Goal: Task Accomplishment & Management: Use online tool/utility

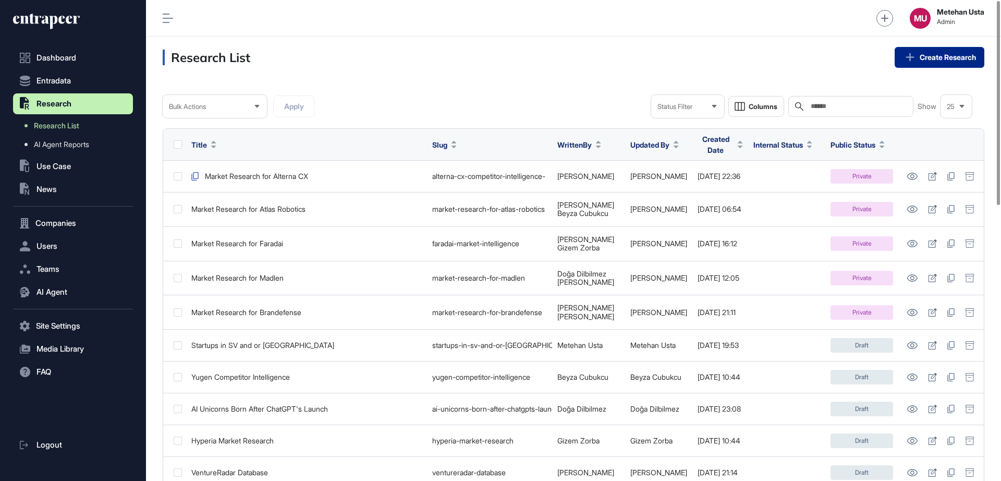
click at [918, 66] on link "Create Research" at bounding box center [940, 57] width 90 height 21
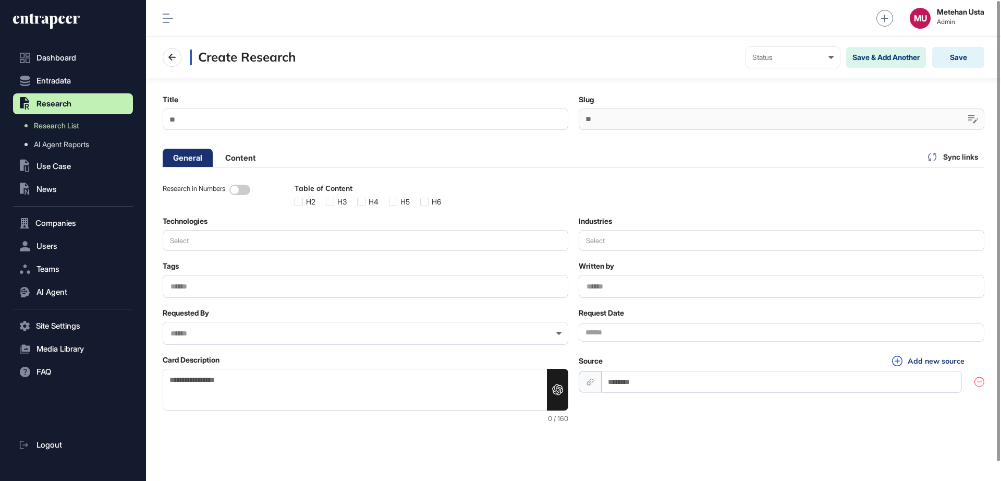
click at [225, 118] on input "Title" at bounding box center [366, 118] width 406 height 21
paste input "**********"
type input "**********"
click at [695, 121] on div at bounding box center [782, 118] width 406 height 21
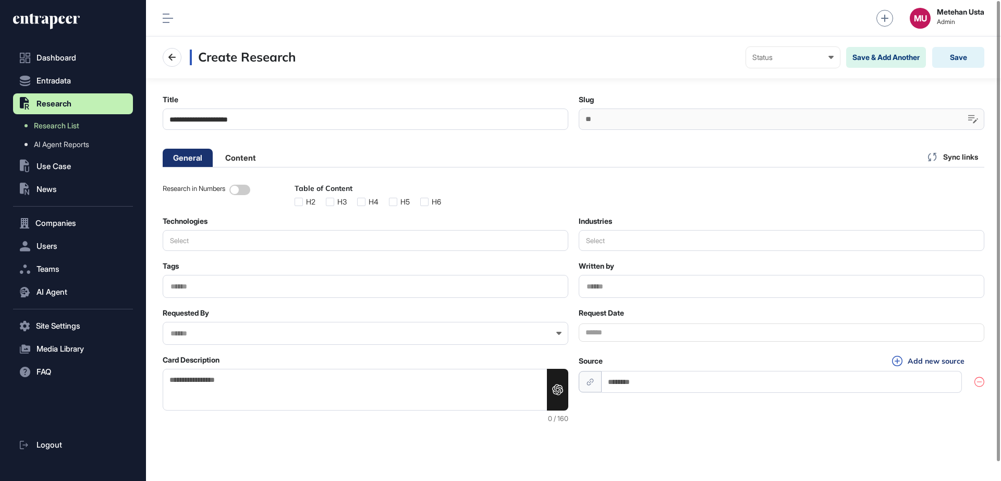
click at [695, 121] on div at bounding box center [782, 118] width 406 height 21
click at [976, 55] on button "Save" at bounding box center [958, 57] width 52 height 21
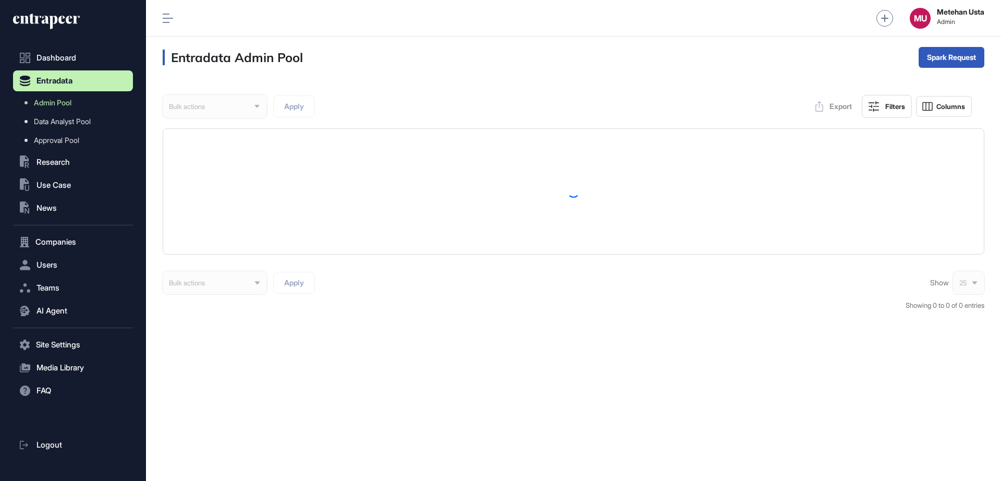
scroll to position [1, 1]
click at [951, 95] on div "Bulk" at bounding box center [951, 98] width 65 height 17
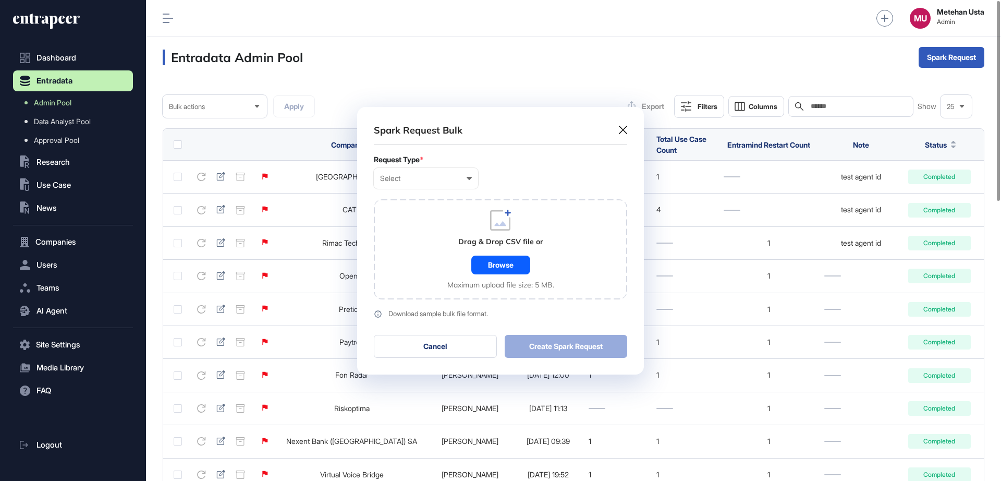
scroll to position [1, 5]
click at [418, 178] on div "Select" at bounding box center [426, 178] width 92 height 8
click at [0, 0] on div "Company" at bounding box center [0, 0] width 0 height 0
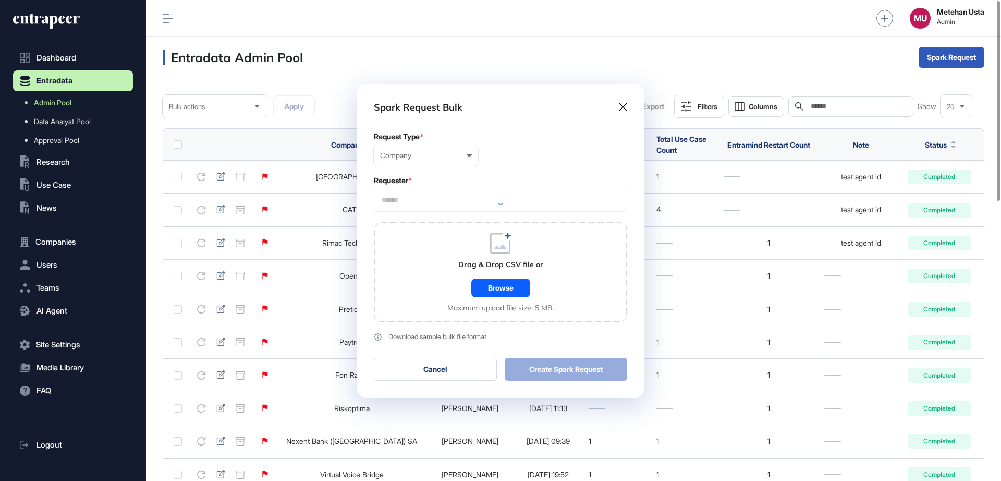
scroll to position [313, 287]
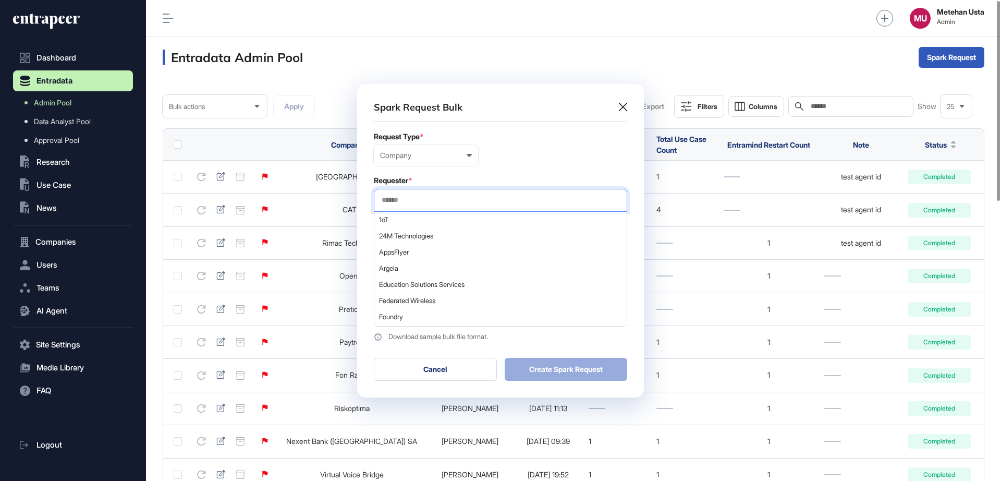
click at [449, 203] on input "text" at bounding box center [501, 200] width 240 height 9
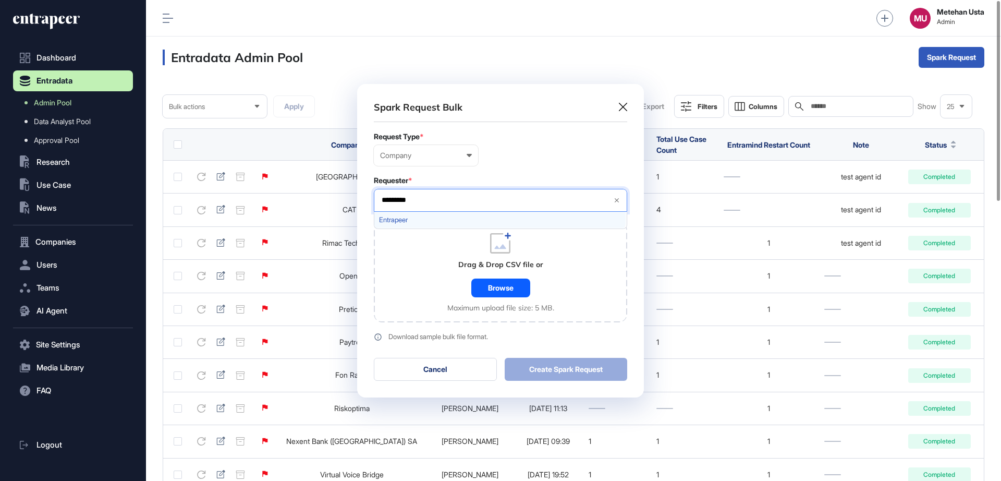
type input "*********"
click at [429, 218] on span "Entrapeer" at bounding box center [500, 220] width 242 height 8
click at [510, 166] on form "Request Type * Company User Company Customer Request ID Requester * Entrapeer *…" at bounding box center [500, 236] width 253 height 209
click at [489, 290] on div "Browse" at bounding box center [500, 287] width 59 height 19
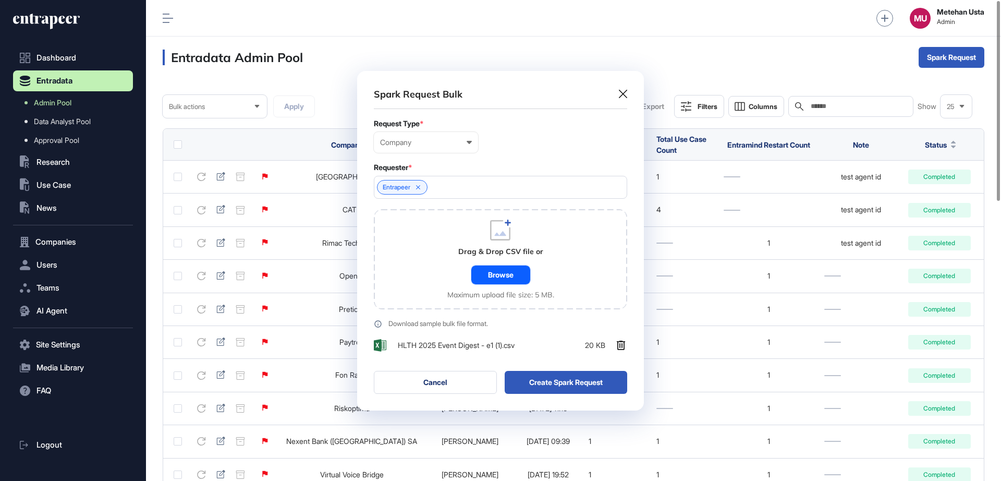
scroll to position [339, 287]
click at [581, 391] on button "Create Spark Request" at bounding box center [566, 382] width 123 height 23
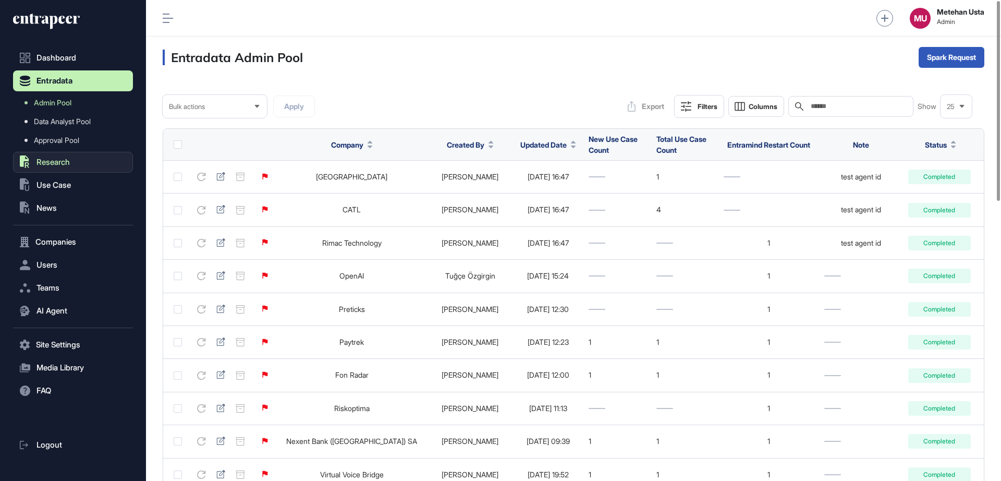
click at [63, 166] on span "Research" at bounding box center [52, 162] width 33 height 8
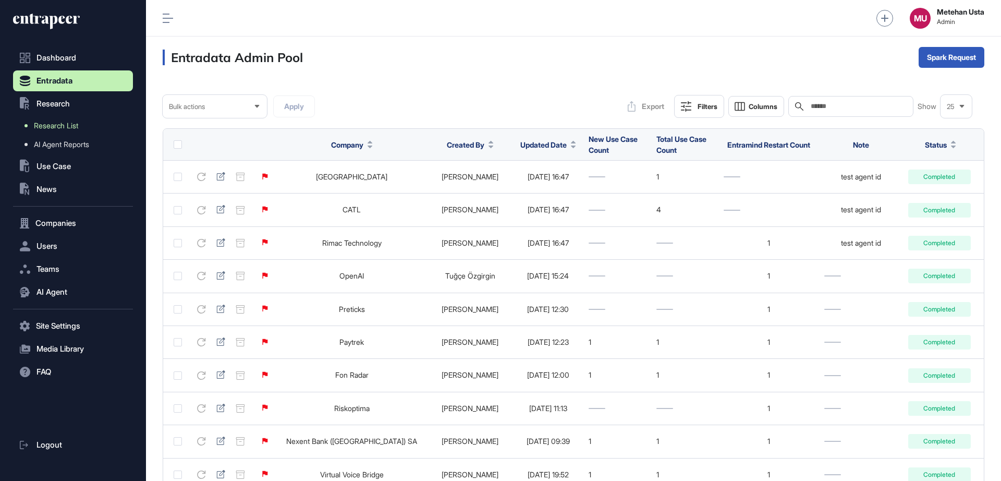
click at [64, 124] on span "Research List" at bounding box center [56, 125] width 44 height 8
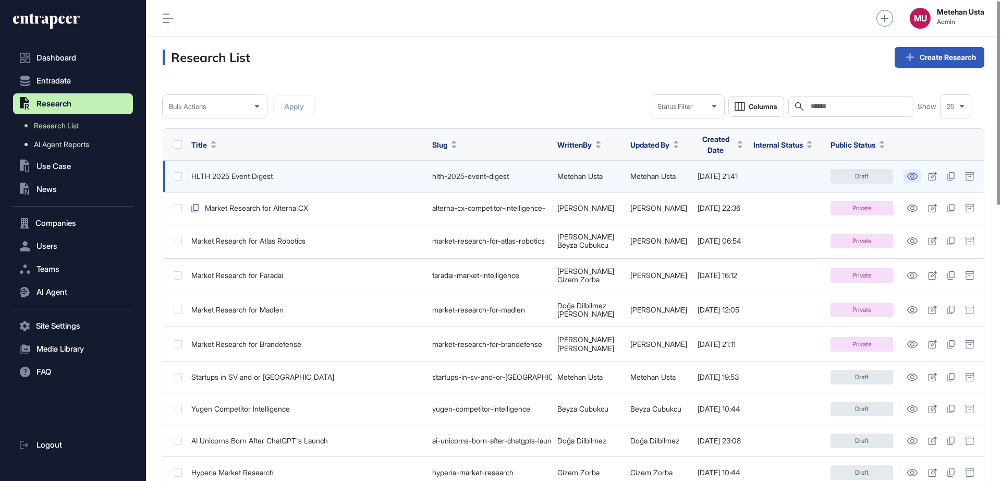
click at [912, 173] on icon at bounding box center [912, 176] width 11 height 7
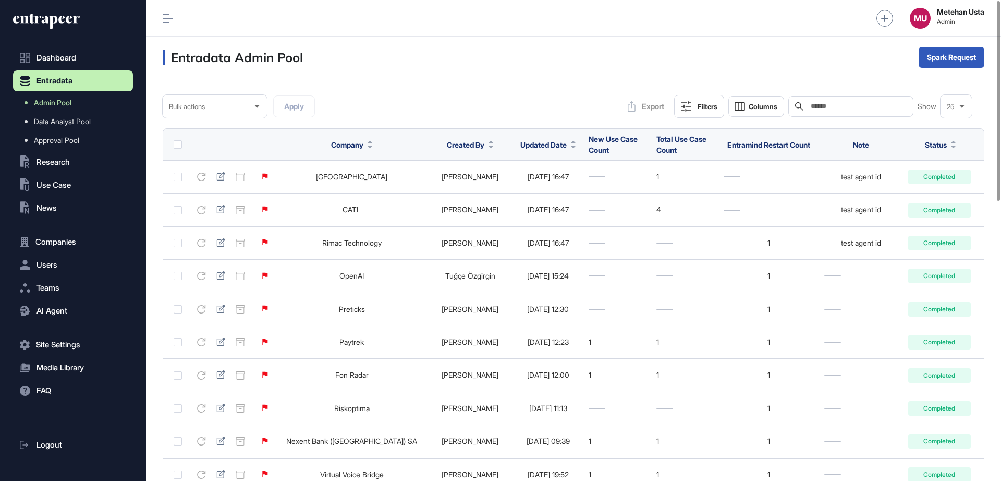
click at [836, 112] on div "Search" at bounding box center [850, 106] width 125 height 21
click at [839, 108] on input "text" at bounding box center [858, 106] width 97 height 8
paste input "**********"
type input "**********"
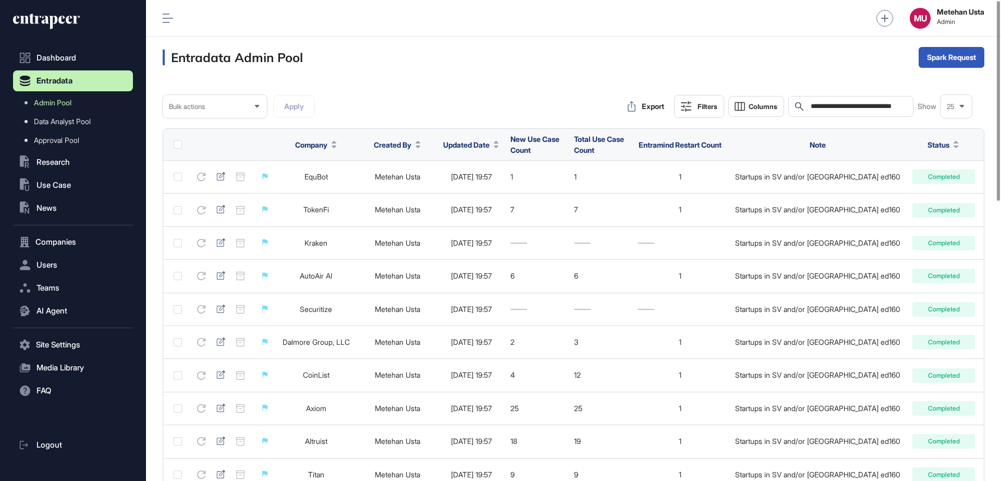
click at [318, 149] on span "Company" at bounding box center [311, 144] width 32 height 11
click at [320, 177] on div "Sort Ascending Sort Descending Hide Column" at bounding box center [336, 188] width 73 height 62
click at [328, 172] on span "Sort Ascending" at bounding box center [342, 169] width 38 height 9
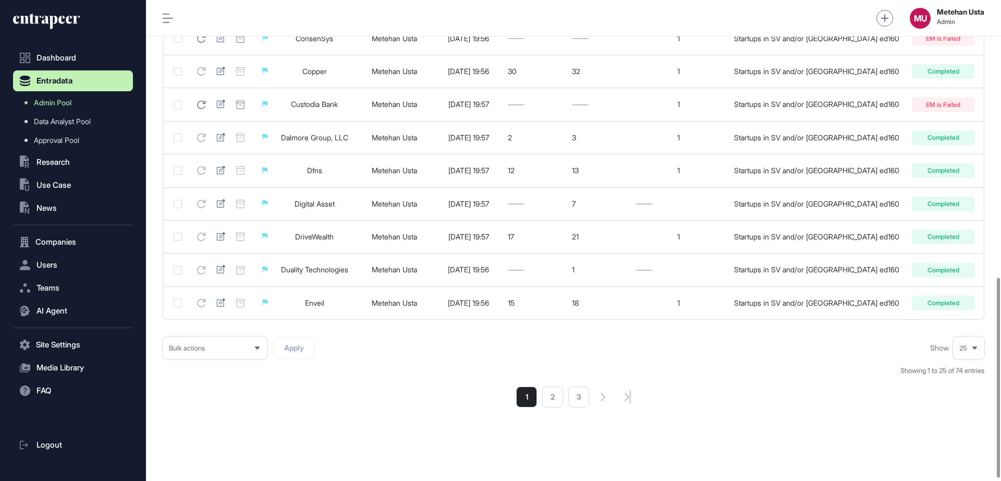
scroll to position [671, 0]
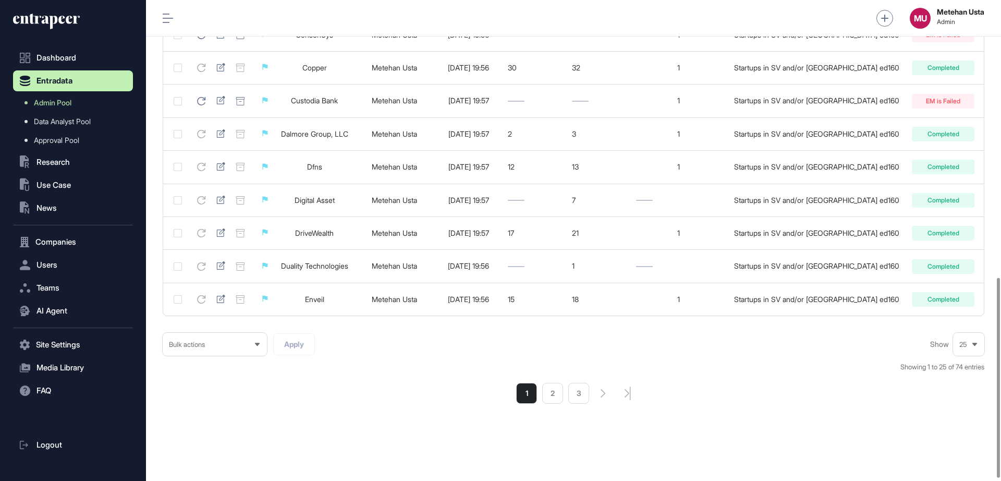
click at [552, 400] on li "2" at bounding box center [552, 393] width 21 height 21
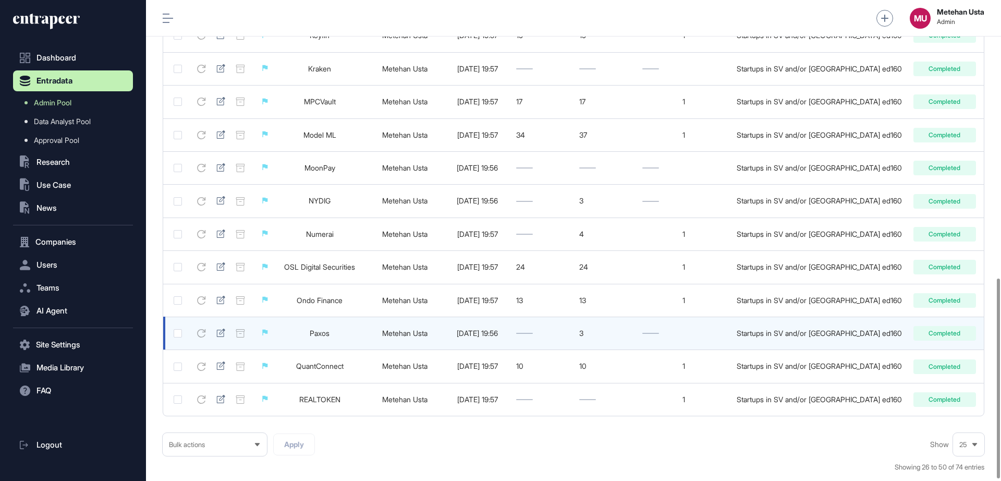
scroll to position [672, 0]
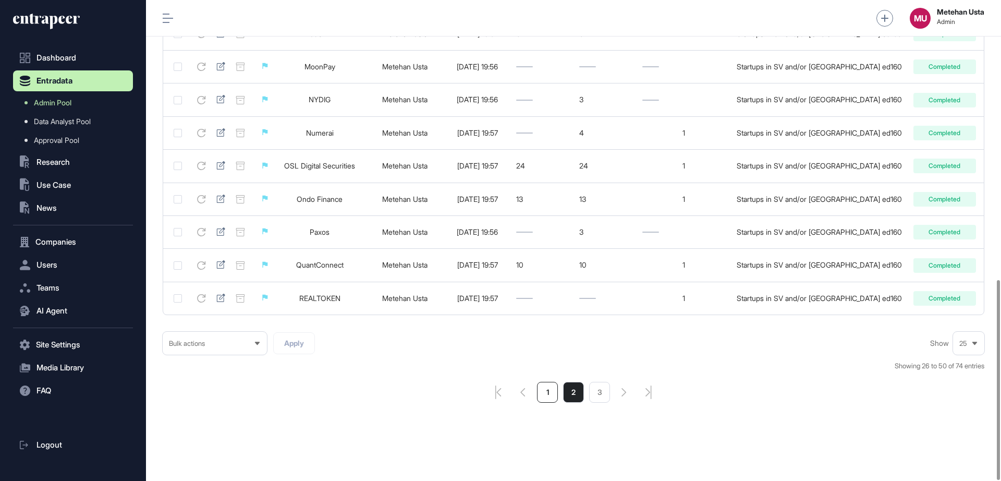
click at [544, 386] on li "1" at bounding box center [547, 392] width 21 height 21
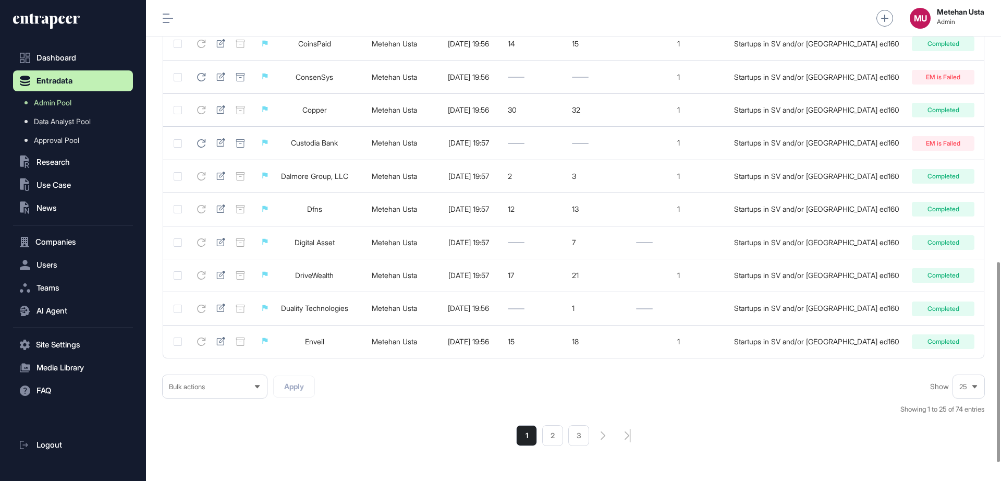
scroll to position [629, 0]
click at [557, 436] on li "2" at bounding box center [552, 434] width 21 height 21
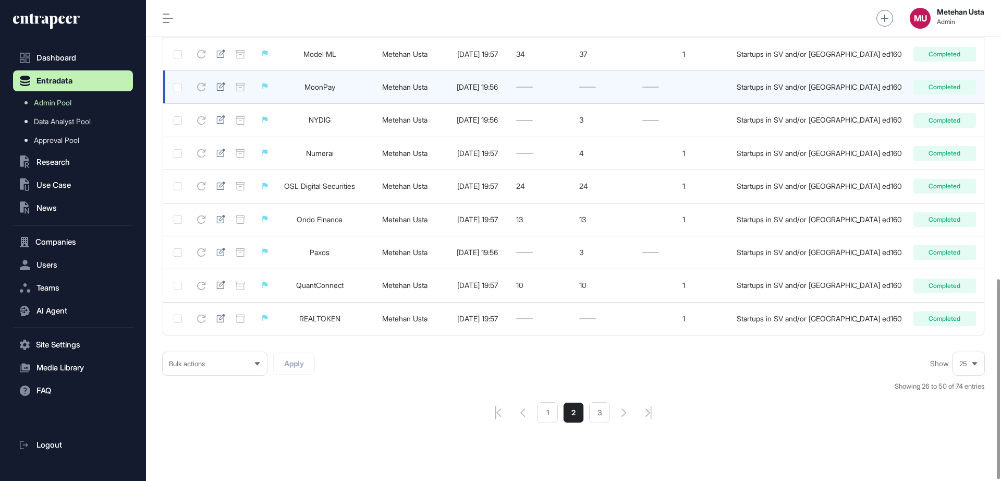
scroll to position [672, 0]
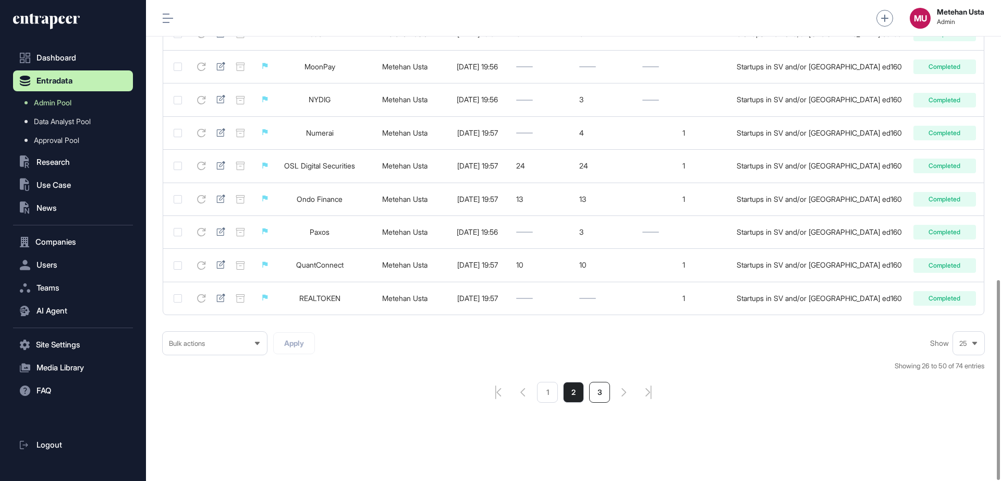
click at [601, 395] on li "3" at bounding box center [599, 392] width 21 height 21
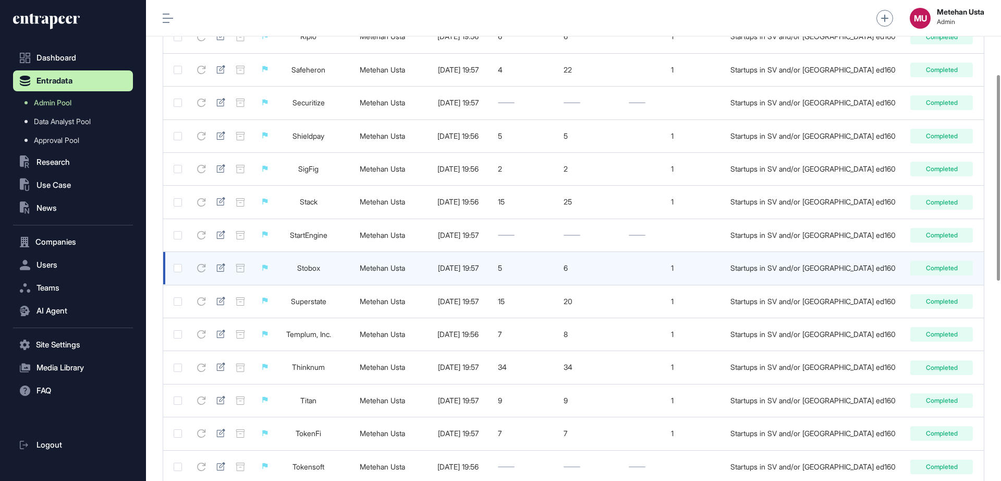
scroll to position [174, 0]
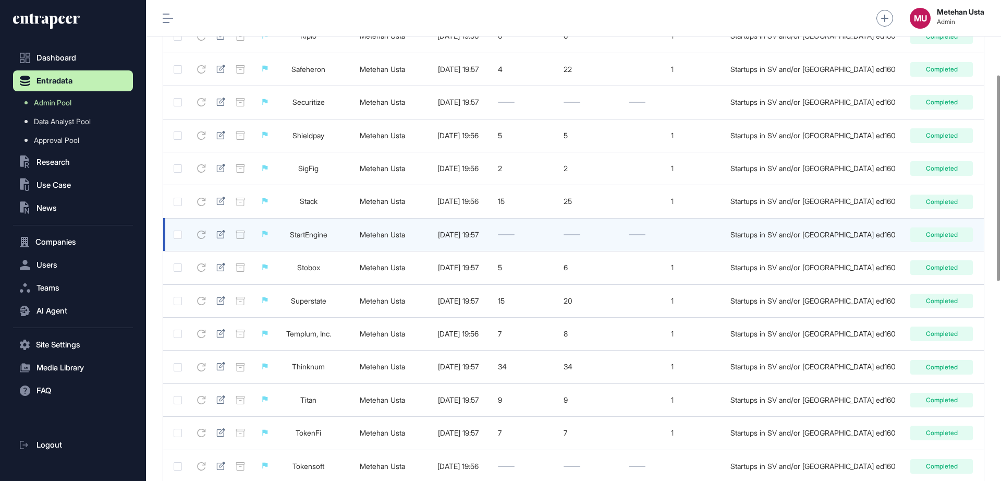
drag, startPoint x: 311, startPoint y: 229, endPoint x: 306, endPoint y: 234, distance: 7.4
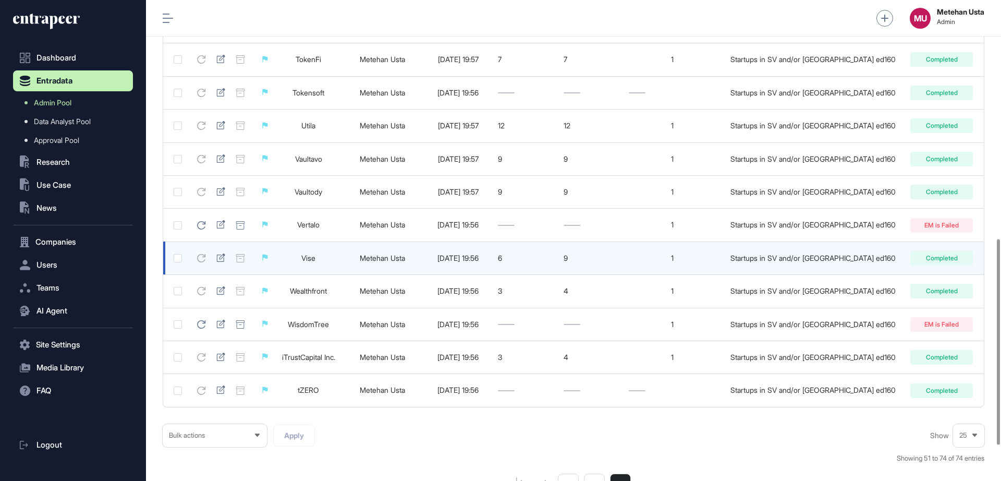
scroll to position [639, 0]
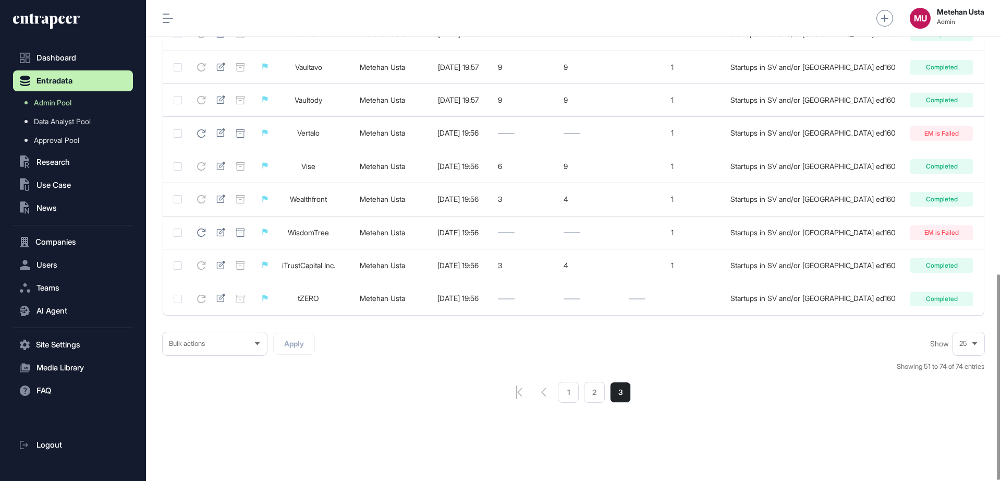
click at [973, 342] on icon at bounding box center [974, 343] width 7 height 7
click at [964, 323] on li "100" at bounding box center [968, 324] width 25 height 21
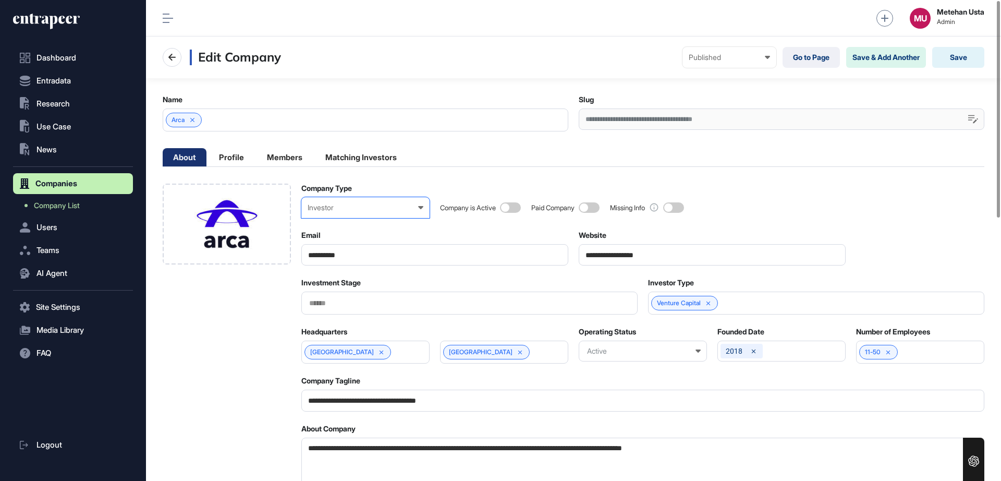
click at [360, 208] on div "Investor" at bounding box center [366, 207] width 116 height 8
click at [0, 0] on div "Startup" at bounding box center [0, 0] width 0 height 0
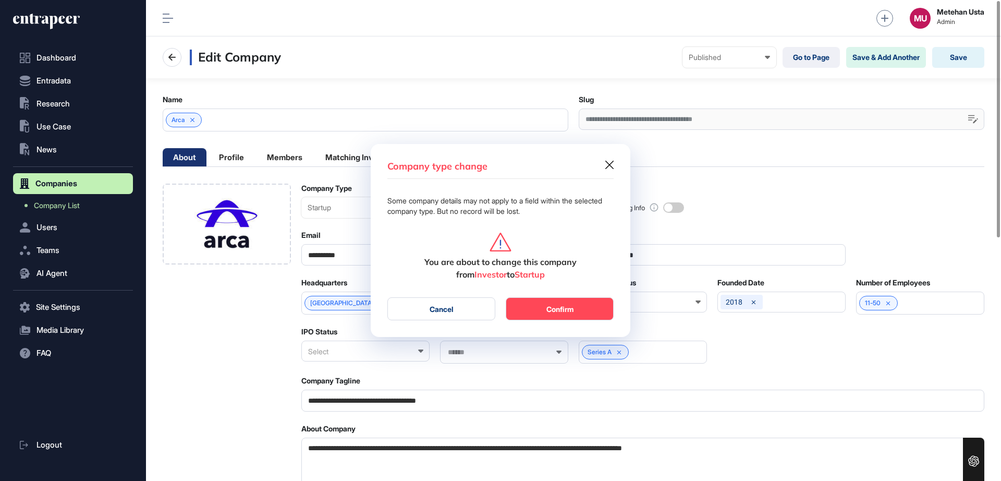
click at [582, 302] on button "Confirm" at bounding box center [560, 308] width 108 height 23
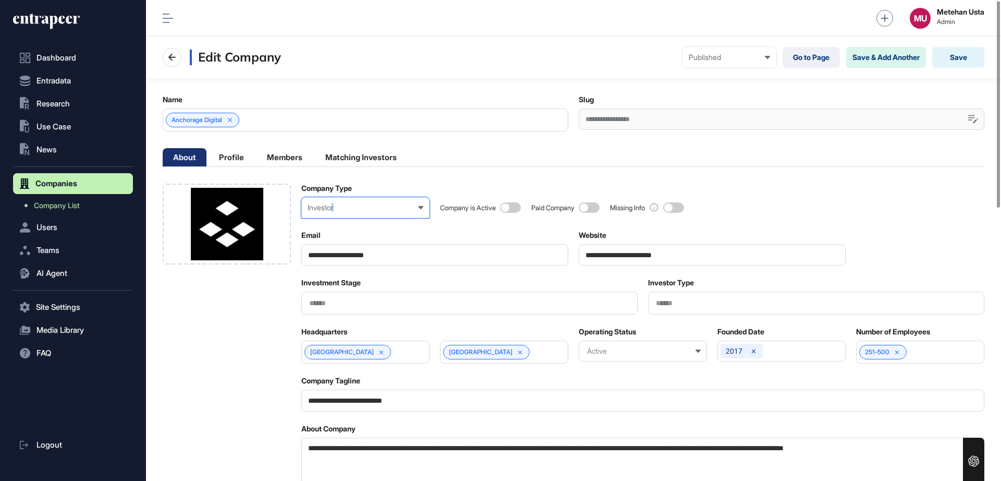
click at [334, 209] on div "Investor" at bounding box center [366, 207] width 116 height 8
click at [0, 0] on div "Startup" at bounding box center [0, 0] width 0 height 0
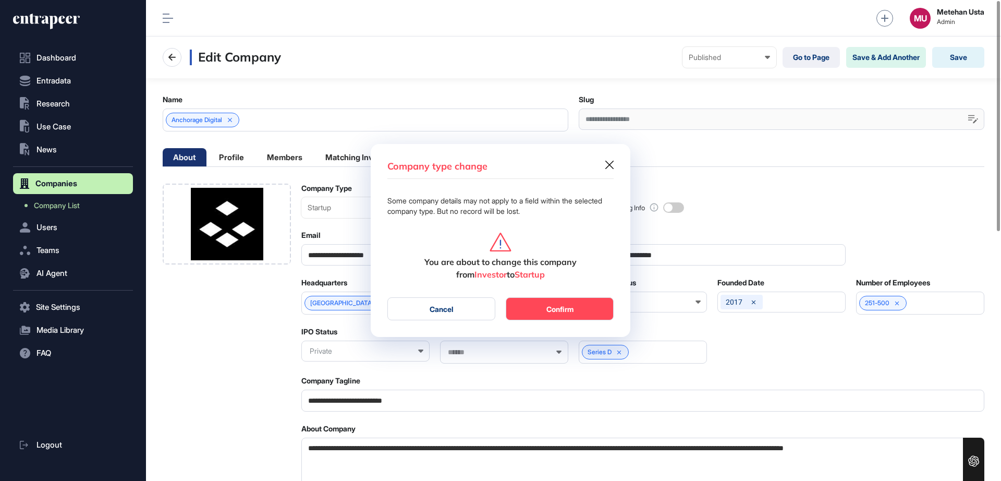
click at [540, 303] on button "Confirm" at bounding box center [560, 308] width 108 height 23
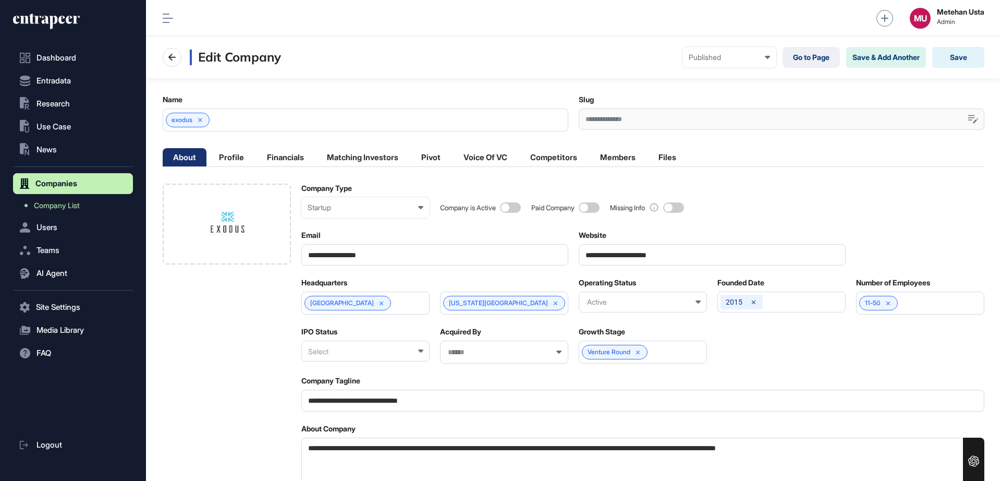
scroll to position [1, 1]
click at [359, 209] on div "Startup" at bounding box center [366, 207] width 116 height 8
click at [448, 63] on nav "Edit Company Published Draft Pending Review Published Private Go to Page Save &…" at bounding box center [574, 57] width 822 height 21
click at [959, 57] on button "Save" at bounding box center [958, 57] width 52 height 21
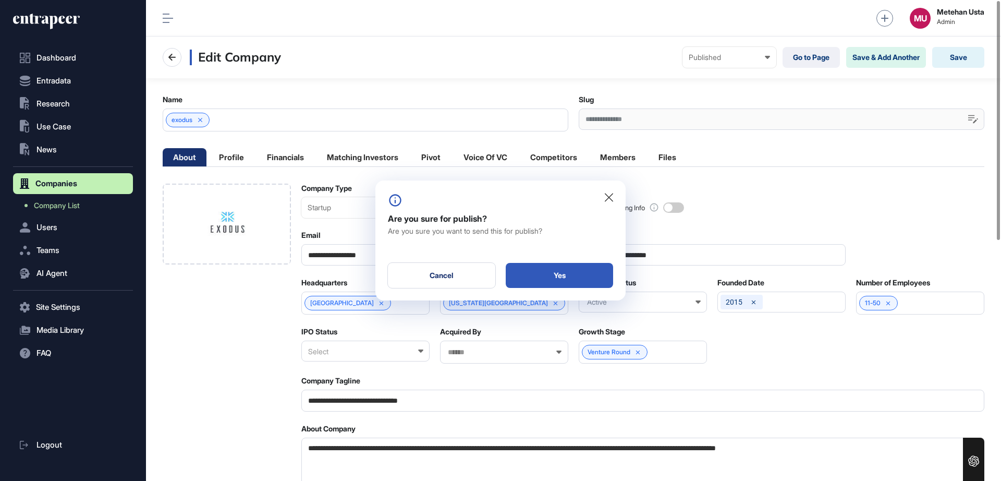
click at [553, 277] on div "Yes" at bounding box center [559, 275] width 107 height 25
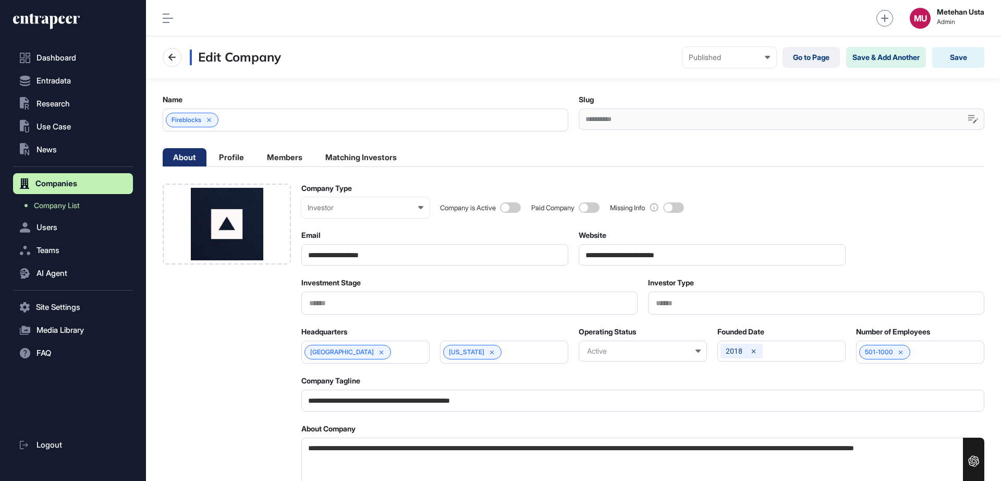
scroll to position [1, 5]
click at [364, 211] on div "Investor" at bounding box center [366, 207] width 116 height 8
click at [0, 0] on div "Startup" at bounding box center [0, 0] width 0 height 0
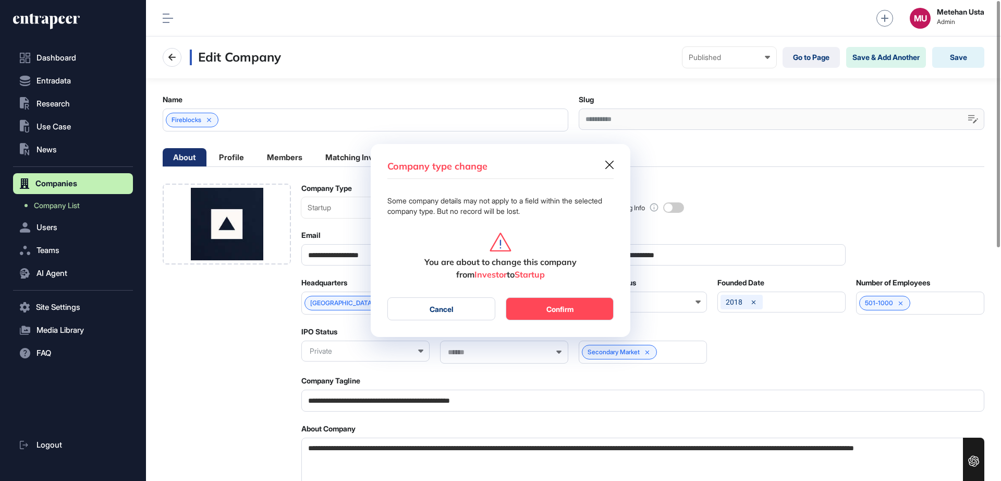
click at [570, 313] on button "Confirm" at bounding box center [560, 308] width 108 height 23
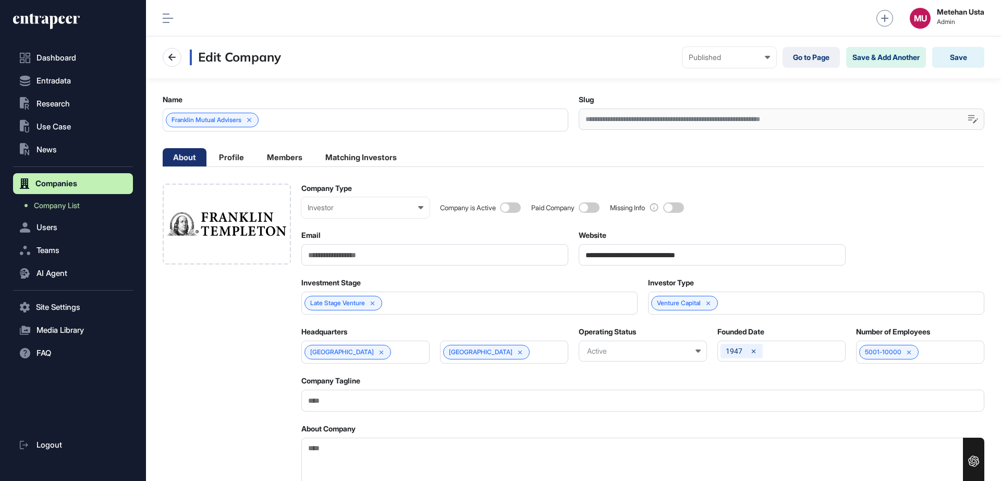
scroll to position [1, 5]
click at [390, 204] on div "Investor" at bounding box center [366, 207] width 116 height 8
click at [0, 0] on div "Startup" at bounding box center [0, 0] width 0 height 0
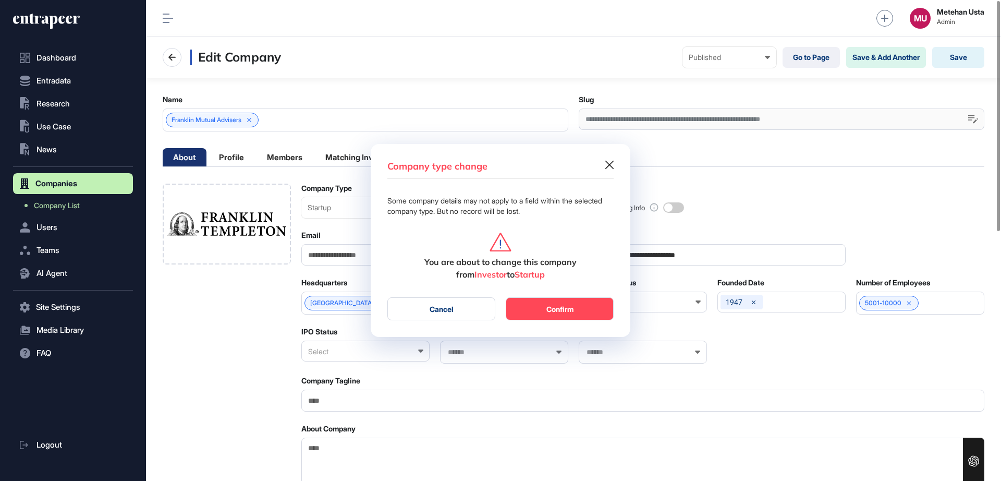
click at [553, 304] on button "Confirm" at bounding box center [560, 308] width 108 height 23
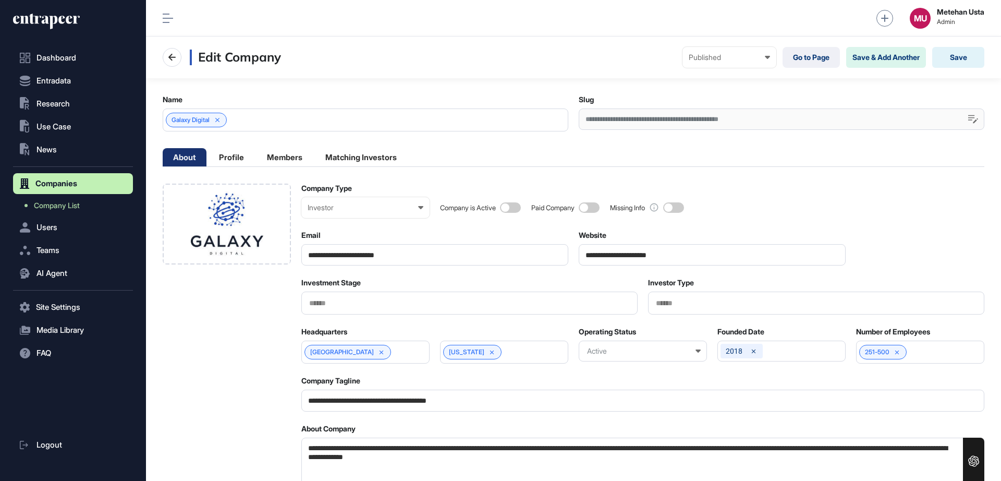
scroll to position [1, 5]
click at [376, 211] on div "Investor" at bounding box center [366, 207] width 116 height 8
click at [0, 0] on div "Startup" at bounding box center [0, 0] width 0 height 0
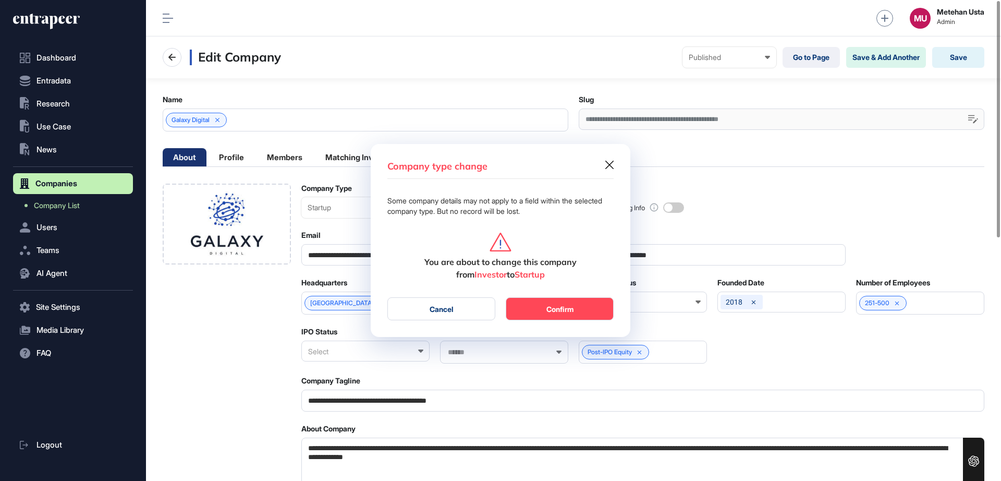
click at [574, 309] on button "Confirm" at bounding box center [560, 308] width 108 height 23
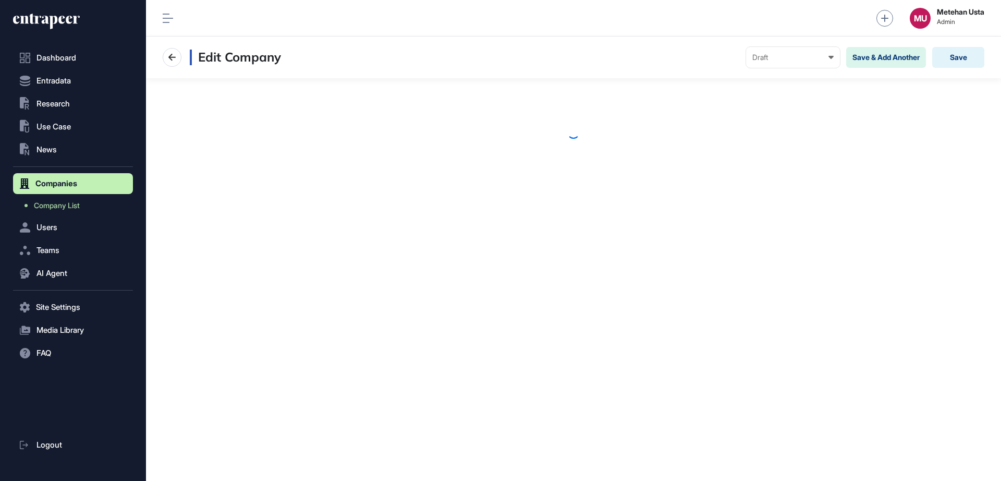
scroll to position [1, 1]
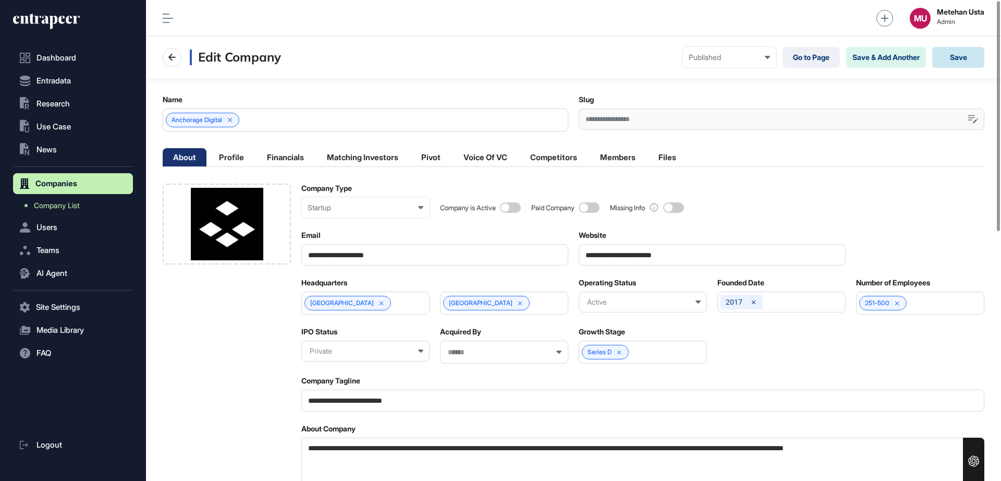
click at [951, 55] on button "Save" at bounding box center [958, 57] width 52 height 21
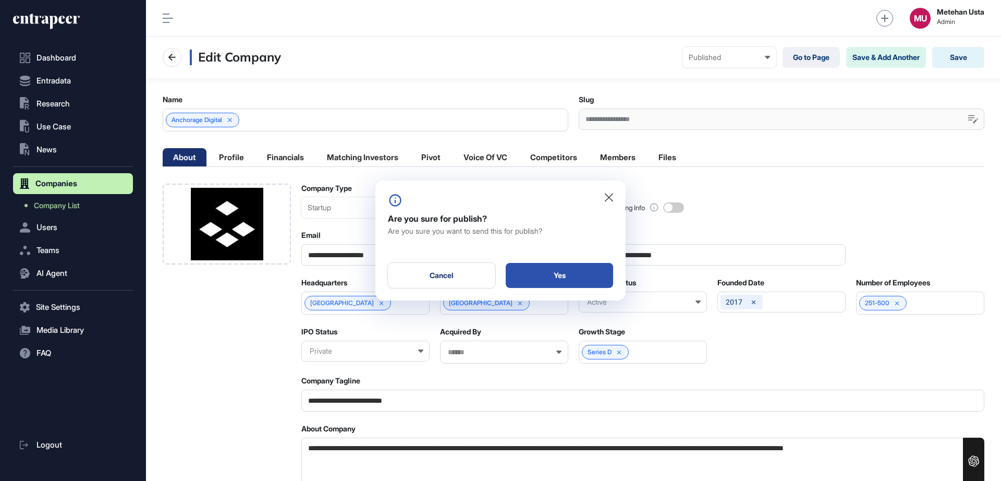
click at [555, 277] on div "Yes" at bounding box center [559, 275] width 107 height 25
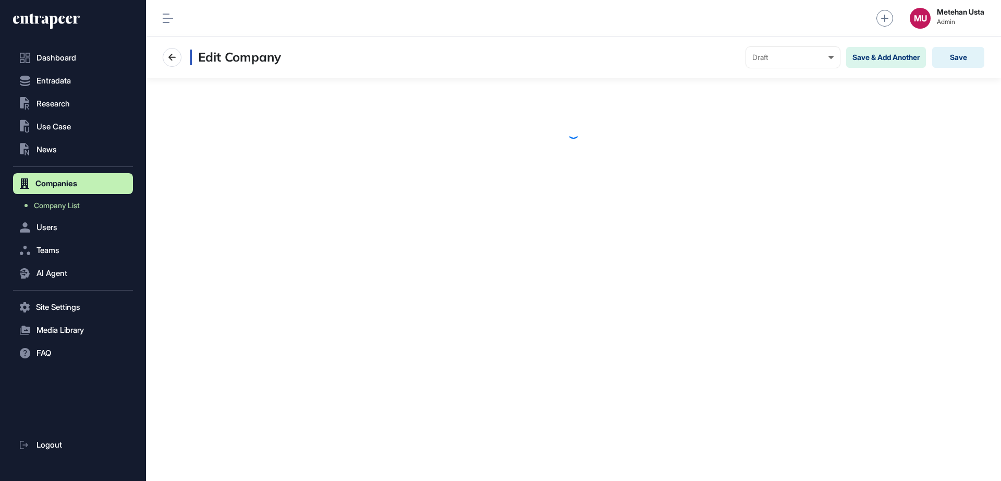
scroll to position [1, 1]
click at [948, 58] on button "Save" at bounding box center [958, 57] width 52 height 21
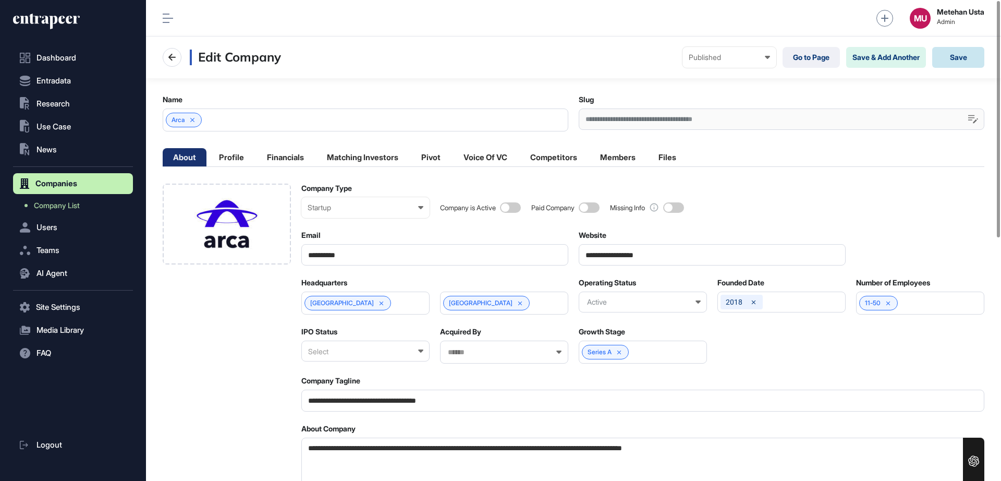
click at [950, 58] on button "Save" at bounding box center [958, 57] width 52 height 21
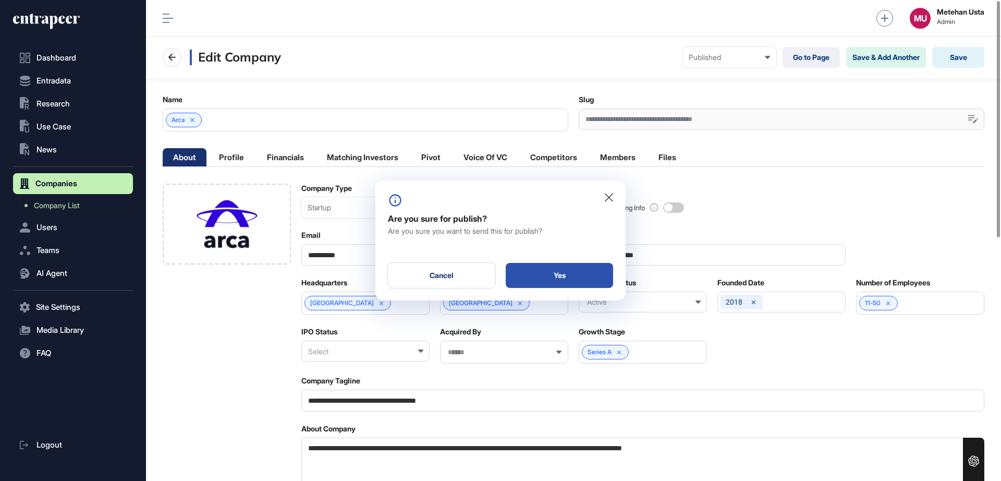
click at [578, 272] on div "Yes" at bounding box center [559, 275] width 107 height 25
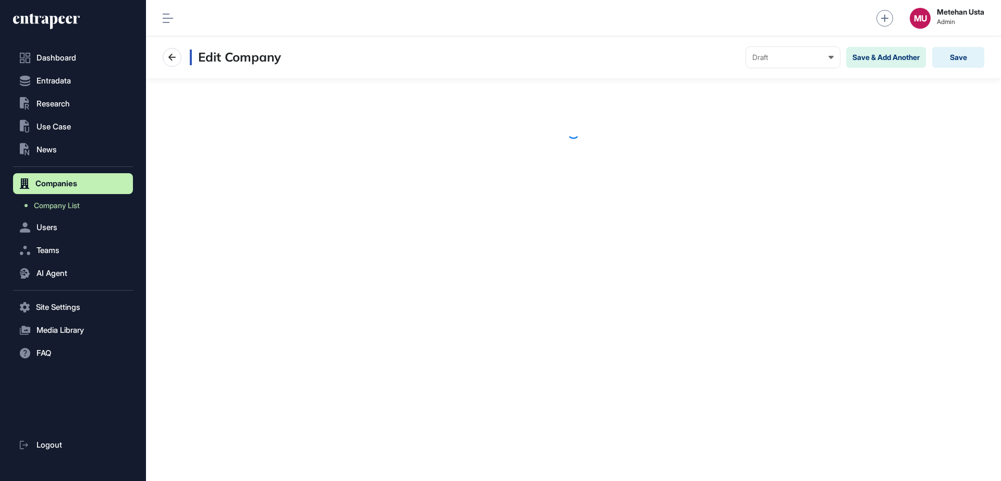
scroll to position [1, 1]
click at [958, 55] on button "Save" at bounding box center [958, 57] width 52 height 21
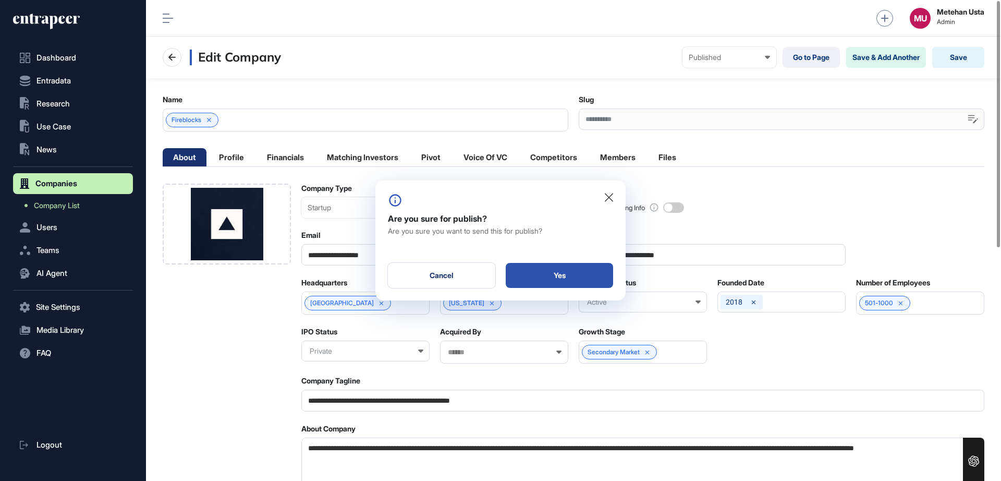
click at [555, 276] on div "Yes" at bounding box center [559, 275] width 107 height 25
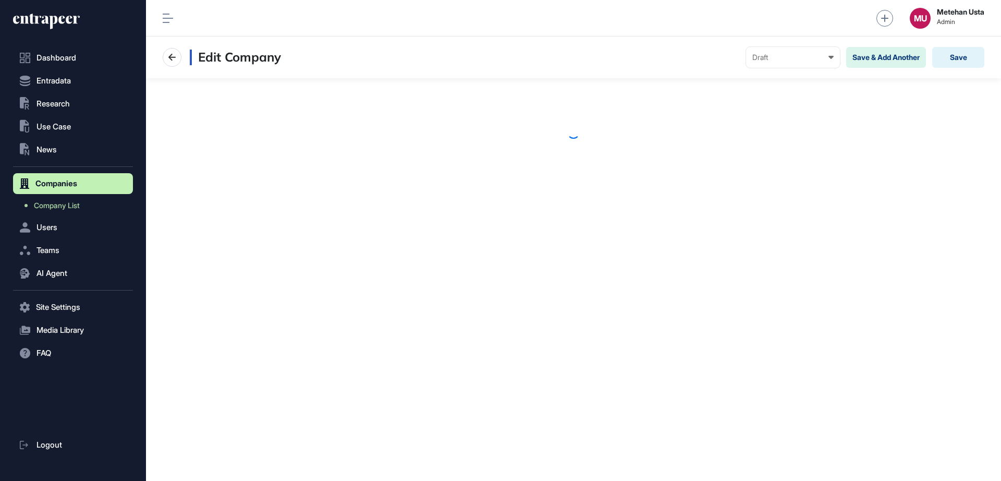
scroll to position [1, 1]
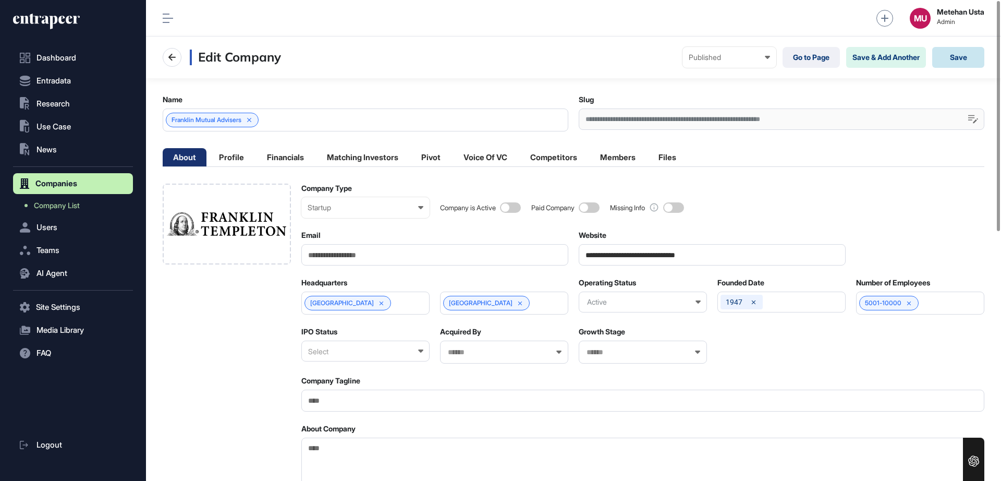
click at [967, 61] on button "Save" at bounding box center [958, 57] width 52 height 21
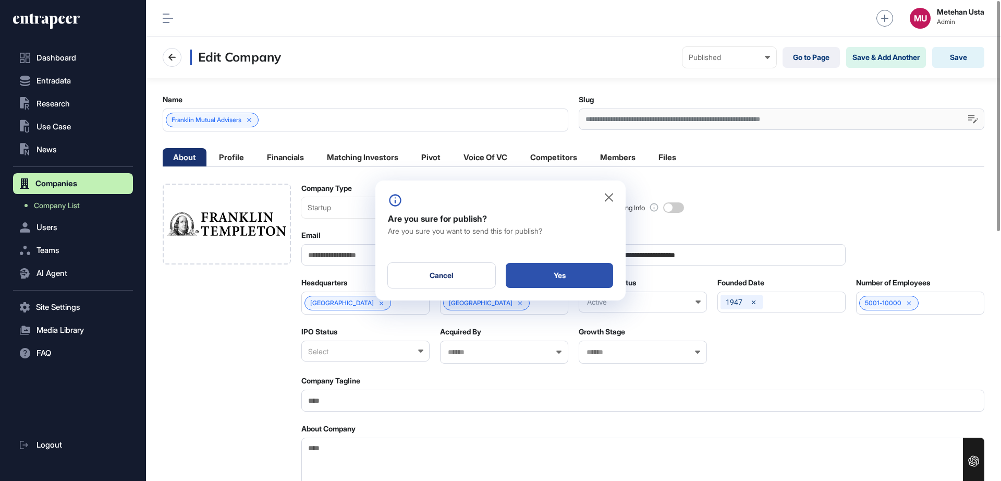
click at [597, 284] on div "Yes" at bounding box center [559, 275] width 107 height 25
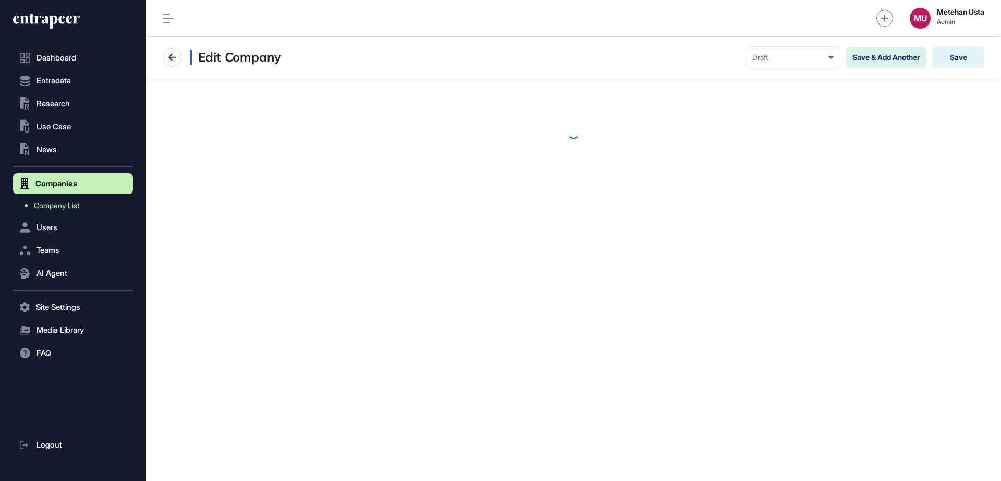
scroll to position [1, 1]
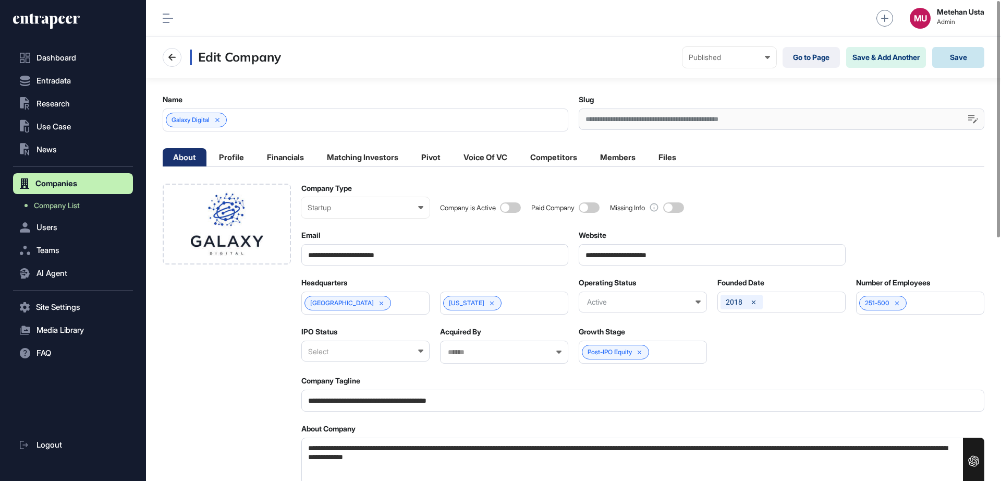
click at [947, 57] on button "Save" at bounding box center [958, 57] width 52 height 21
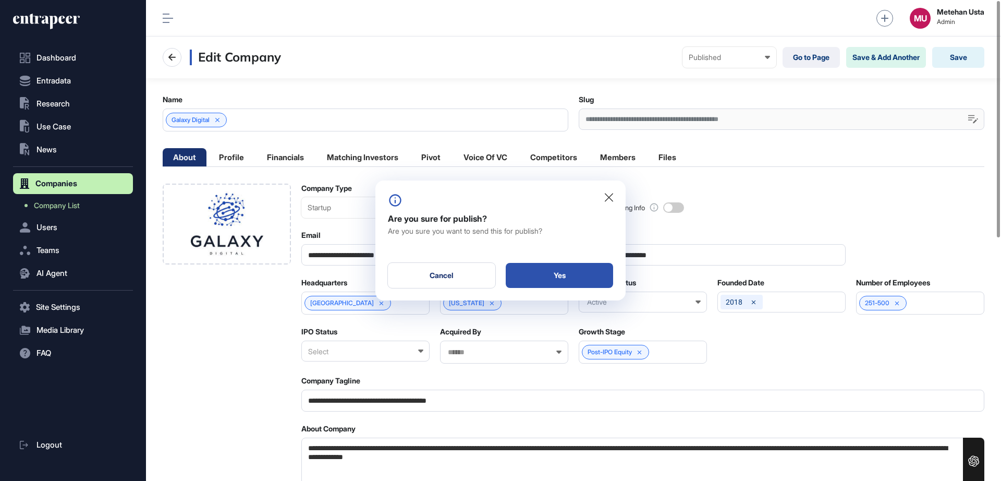
click at [547, 279] on div "Yes" at bounding box center [559, 275] width 107 height 25
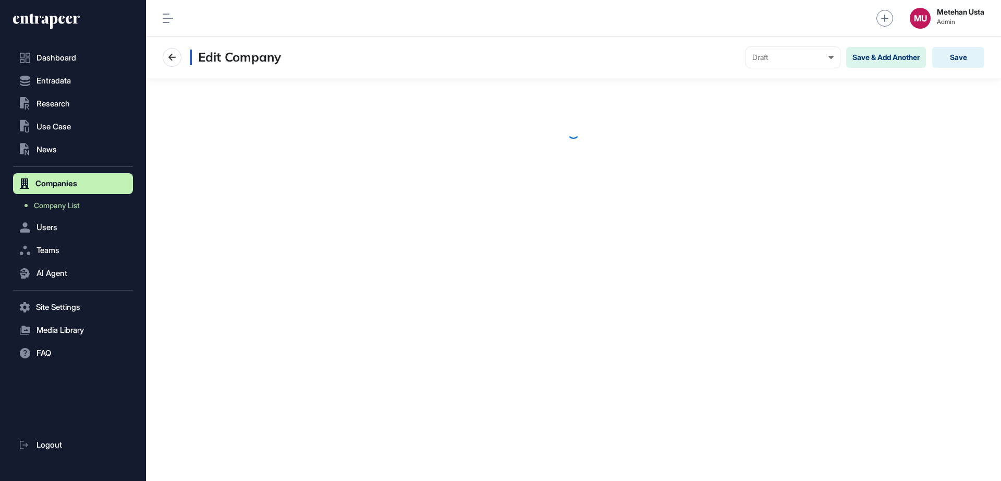
scroll to position [1, 1]
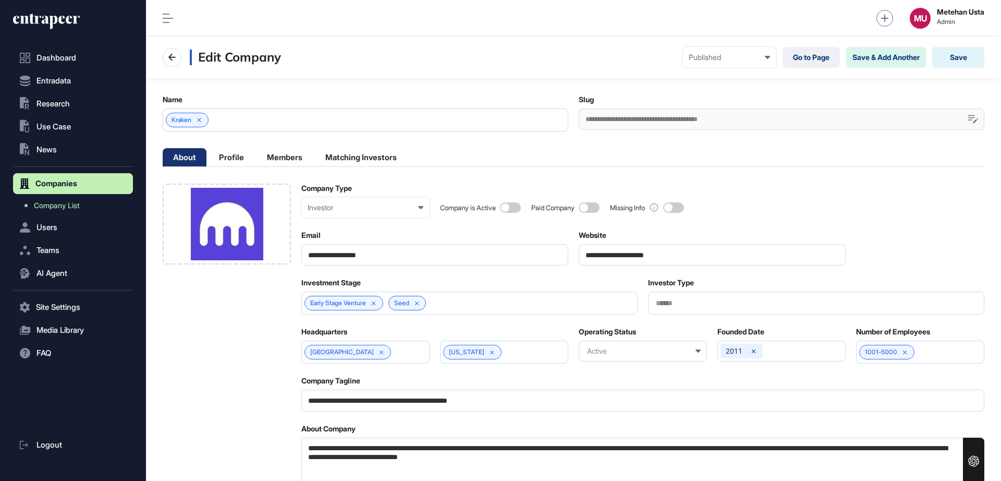
scroll to position [1, 1]
click at [369, 204] on div "Investor" at bounding box center [366, 207] width 116 height 8
click at [0, 0] on div "Startup" at bounding box center [0, 0] width 0 height 0
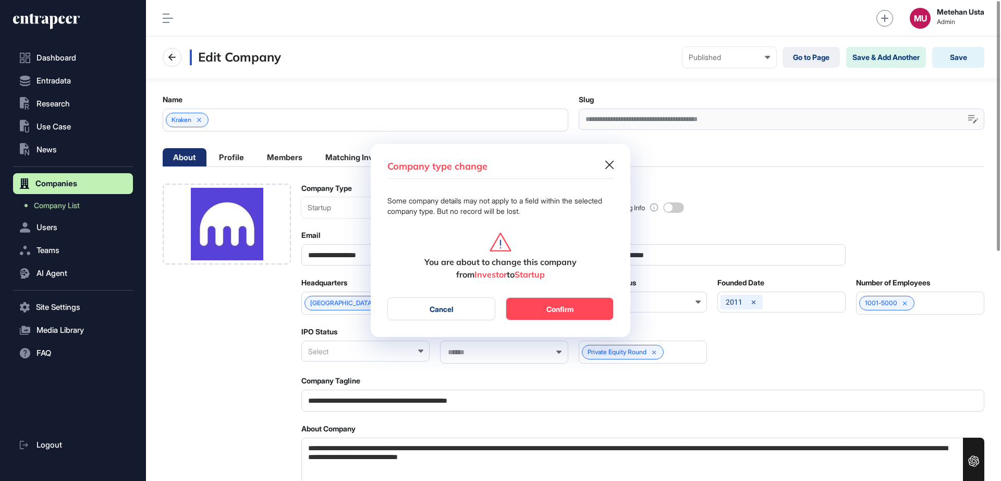
click at [557, 309] on button "Confirm" at bounding box center [560, 308] width 108 height 23
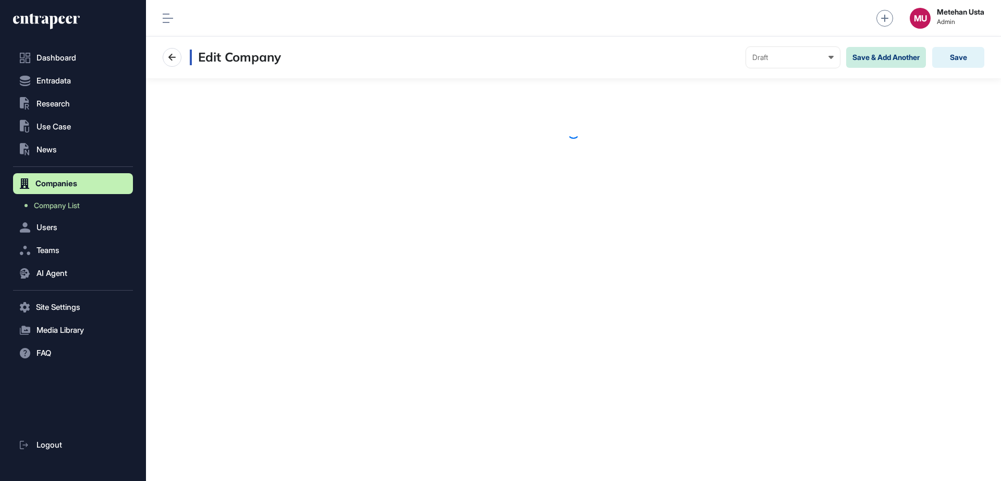
scroll to position [1, 1]
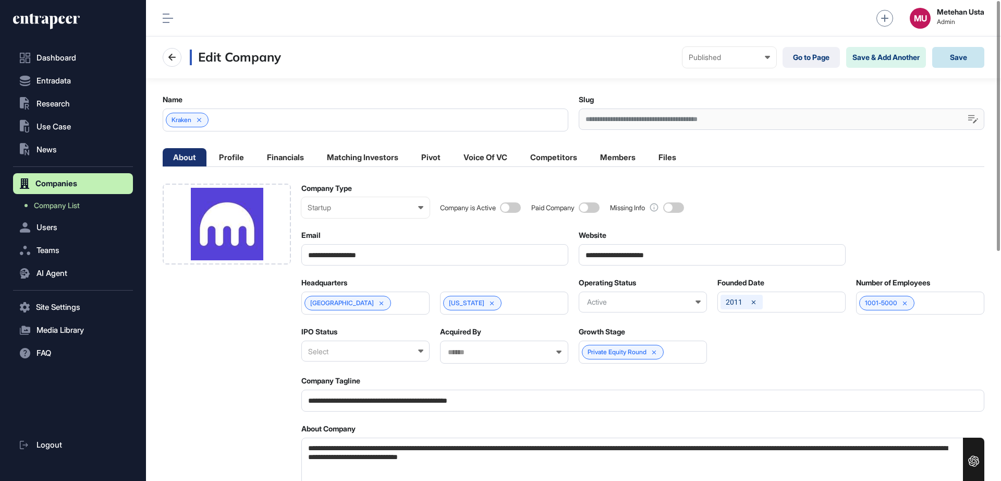
click at [951, 51] on button "Save" at bounding box center [958, 57] width 52 height 21
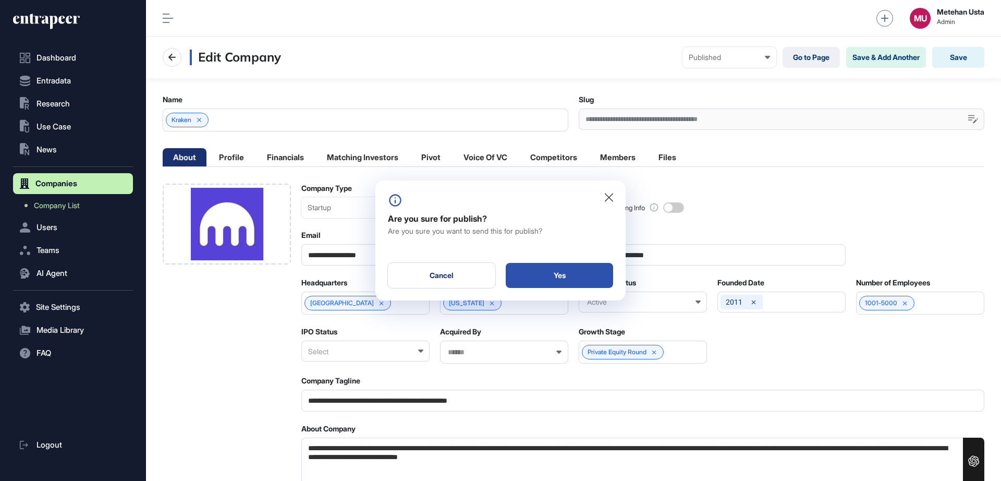
click at [547, 272] on div "Yes" at bounding box center [559, 275] width 107 height 25
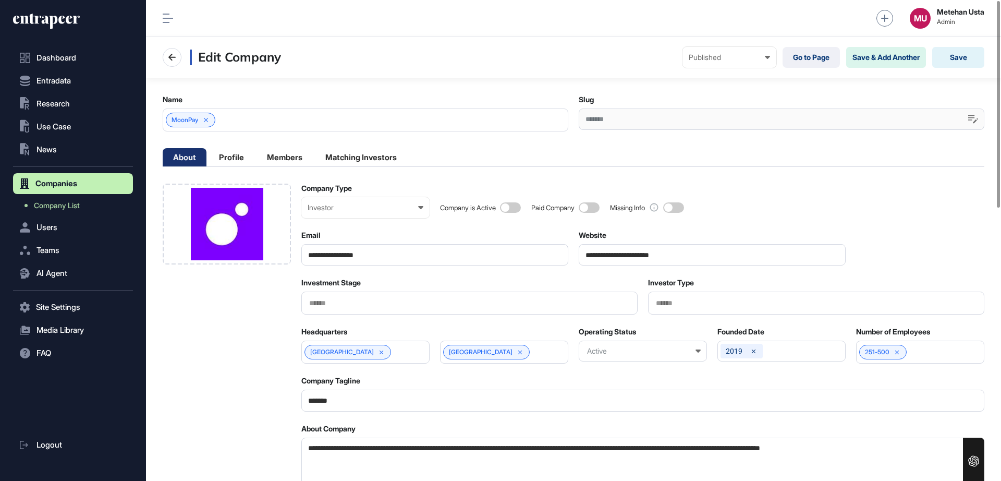
scroll to position [1, 5]
click at [339, 205] on div "Investor" at bounding box center [366, 207] width 116 height 8
click at [0, 0] on div "Startup" at bounding box center [0, 0] width 0 height 0
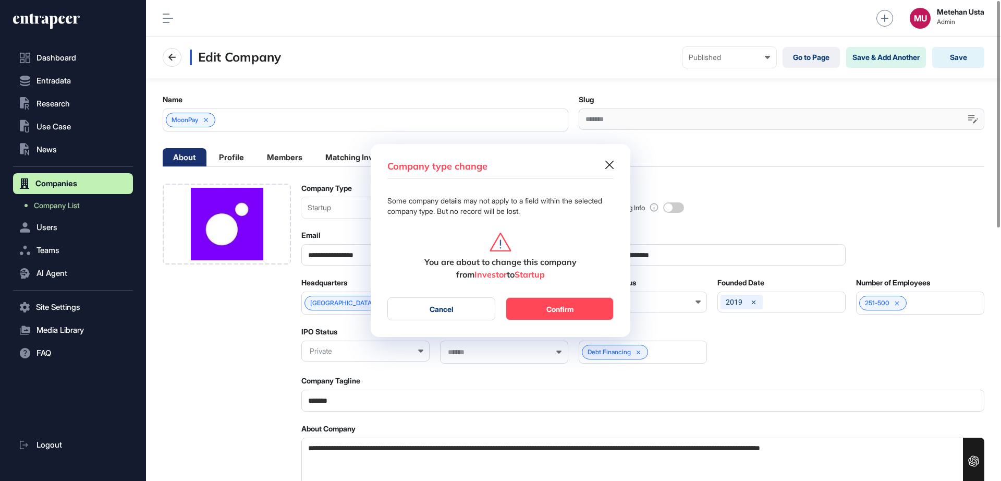
click at [556, 310] on button "Confirm" at bounding box center [560, 308] width 108 height 23
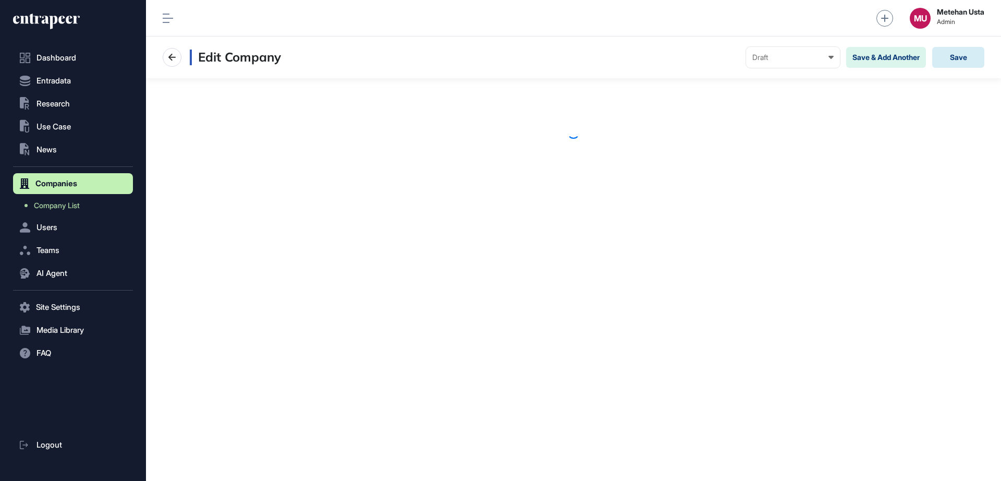
scroll to position [1, 1]
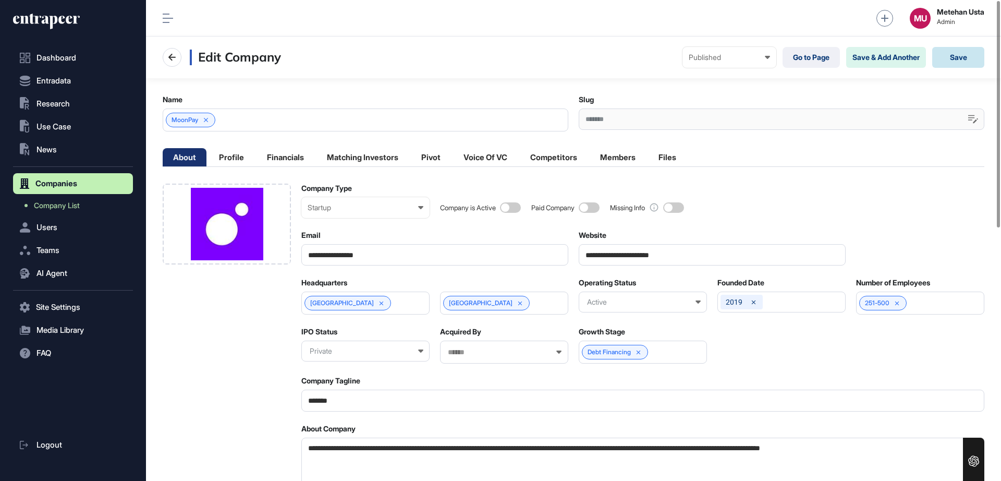
click at [946, 55] on button "Save" at bounding box center [958, 57] width 52 height 21
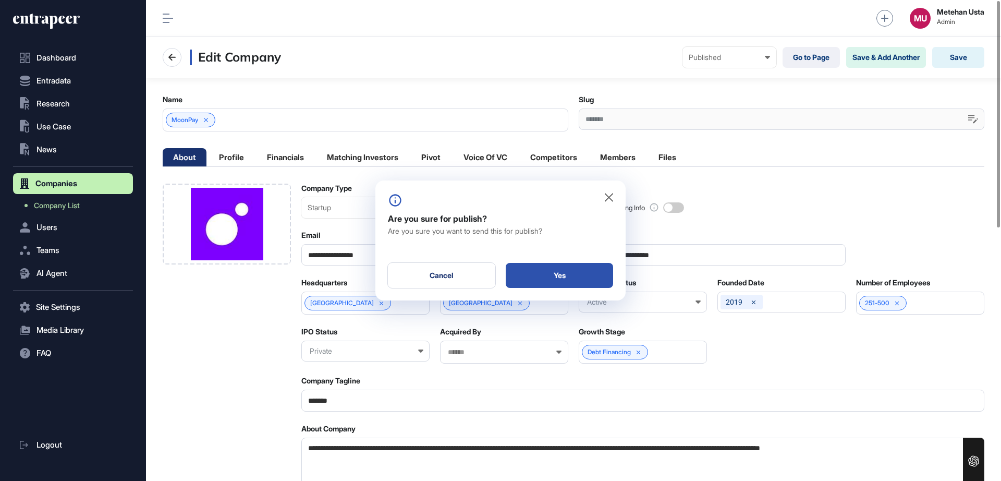
click at [572, 276] on div "Yes" at bounding box center [559, 275] width 107 height 25
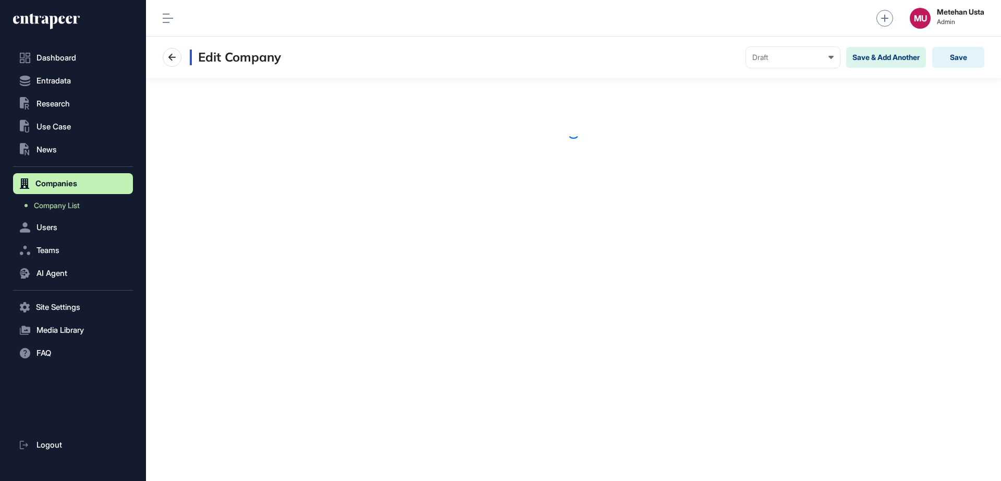
scroll to position [1, 1]
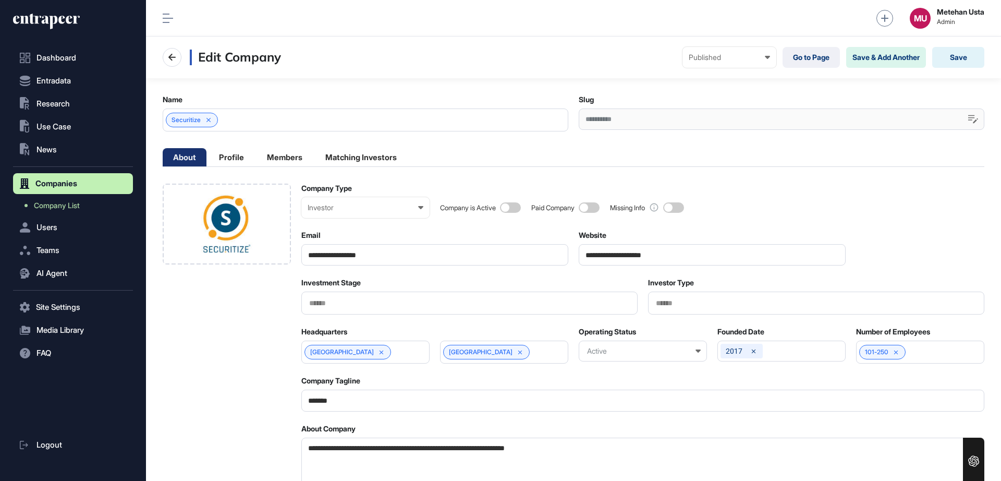
scroll to position [1, 5]
click at [337, 208] on div "Investor" at bounding box center [366, 207] width 116 height 8
click at [0, 0] on div "Startup" at bounding box center [0, 0] width 0 height 0
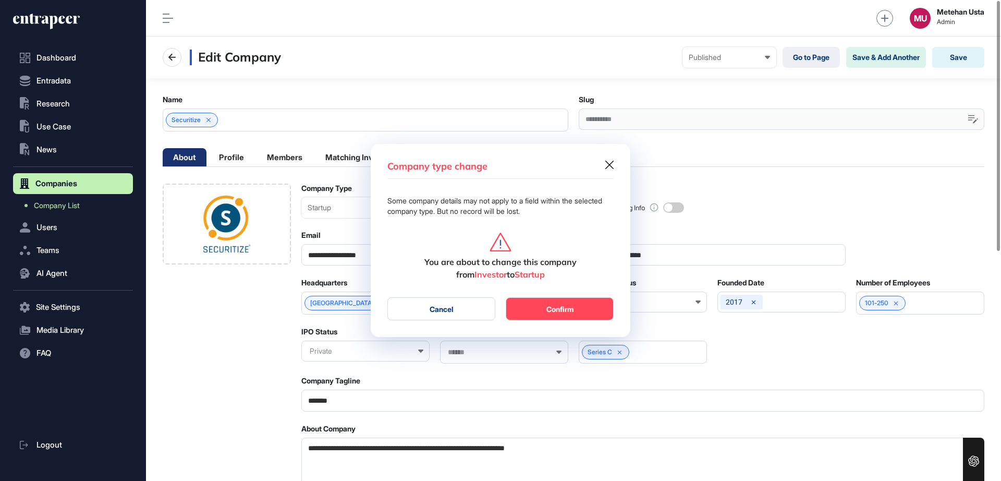
click at [539, 310] on button "Confirm" at bounding box center [560, 308] width 108 height 23
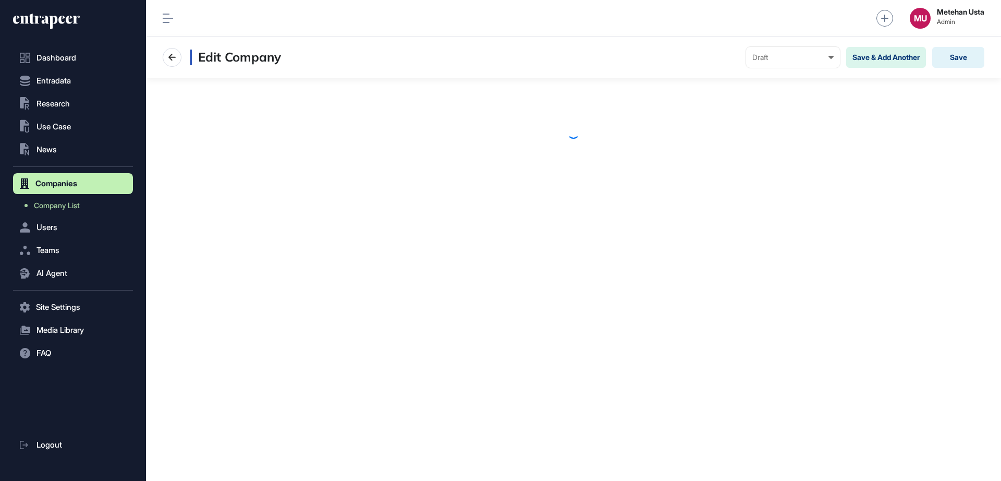
scroll to position [1, 1]
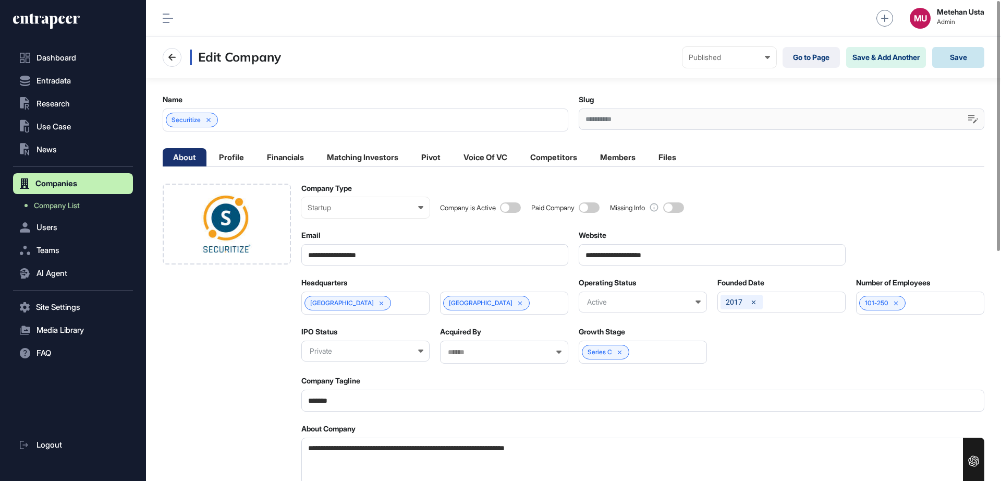
click at [955, 52] on button "Save" at bounding box center [958, 57] width 52 height 21
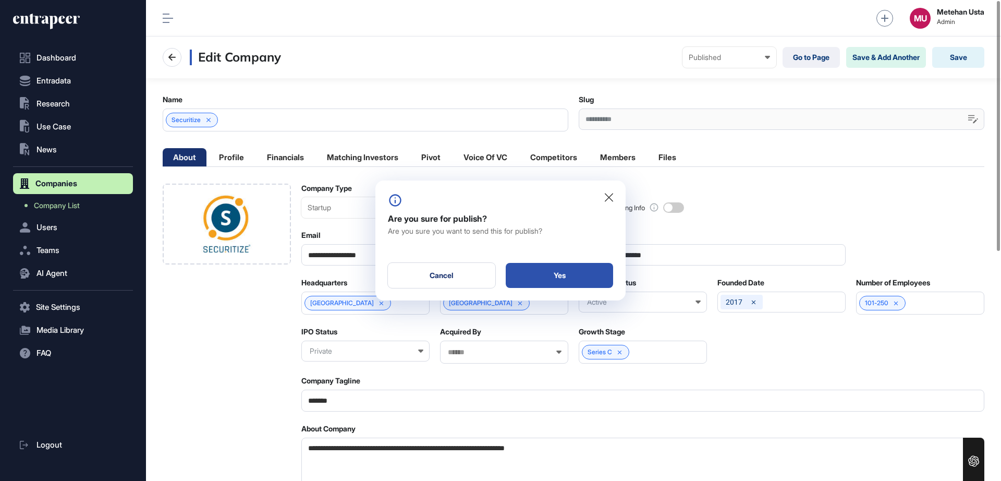
click at [563, 278] on div "Yes" at bounding box center [559, 275] width 107 height 25
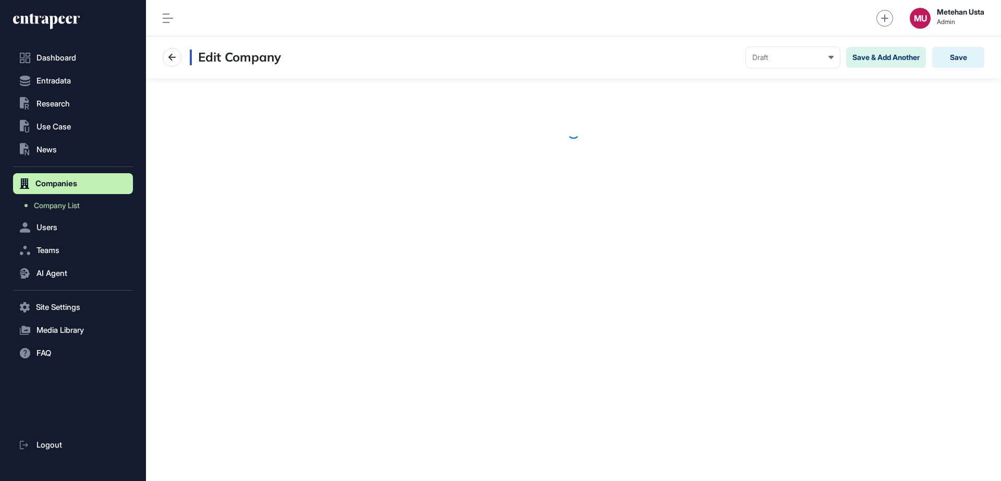
scroll to position [1, 1]
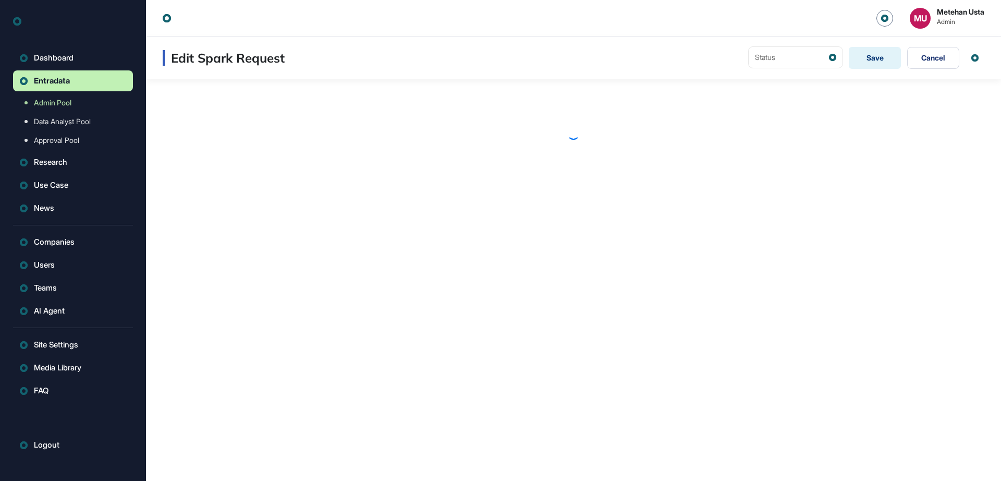
scroll to position [1, 1]
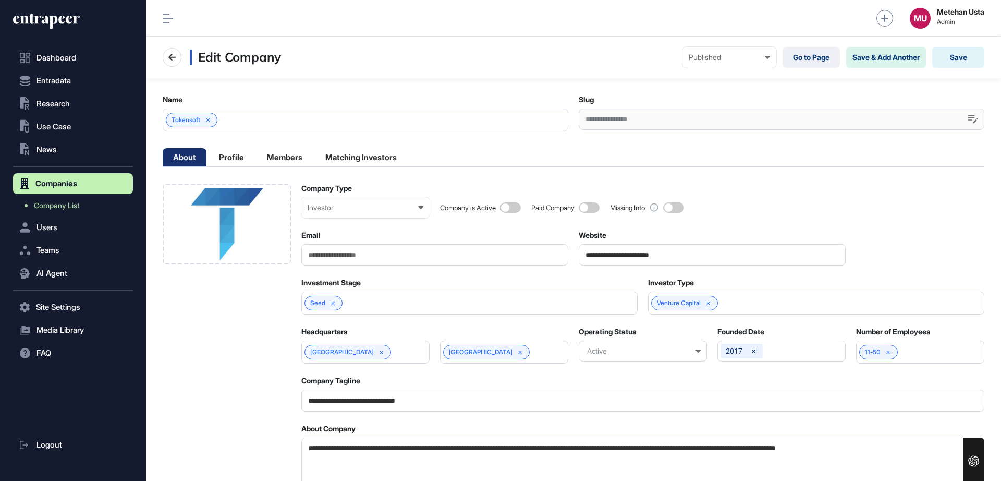
scroll to position [1, 5]
click at [346, 206] on div "Investor" at bounding box center [366, 207] width 116 height 8
click at [0, 0] on div "Startup" at bounding box center [0, 0] width 0 height 0
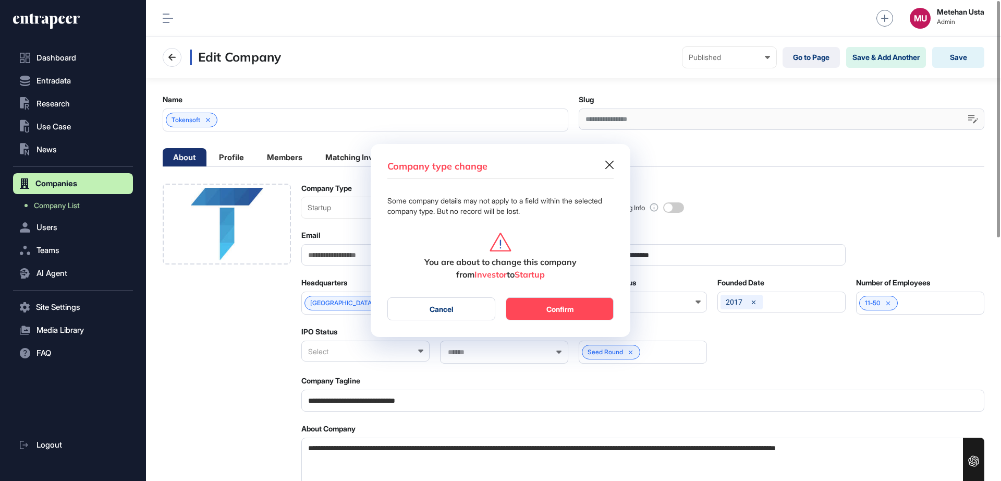
click at [533, 304] on button "Confirm" at bounding box center [560, 308] width 108 height 23
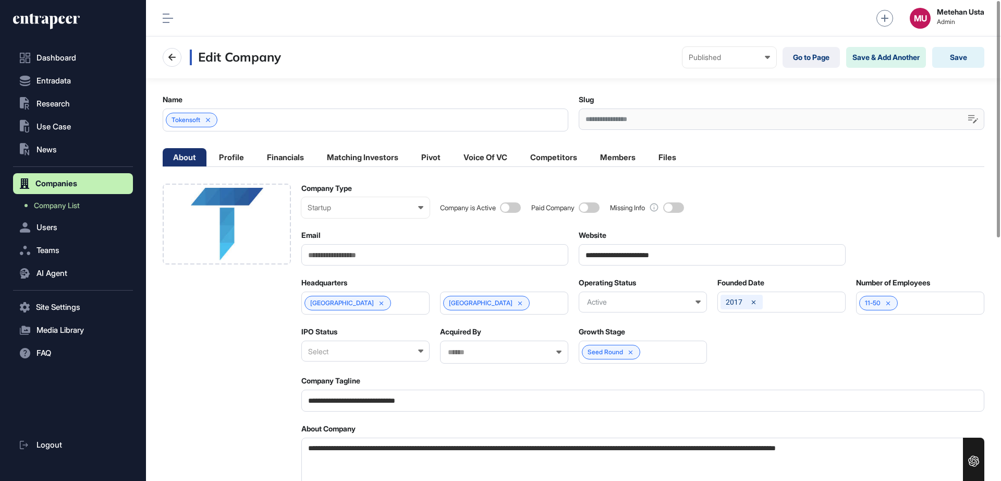
scroll to position [1, 1]
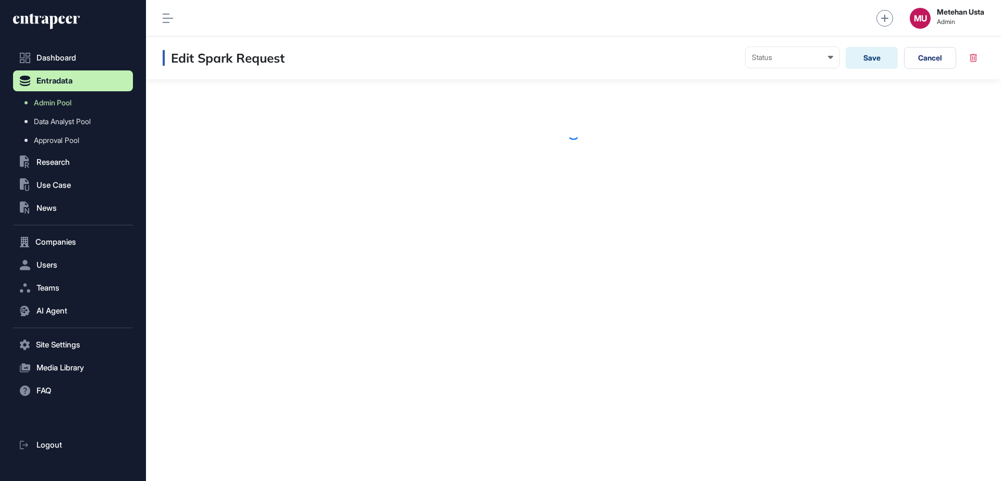
scroll to position [1, 1]
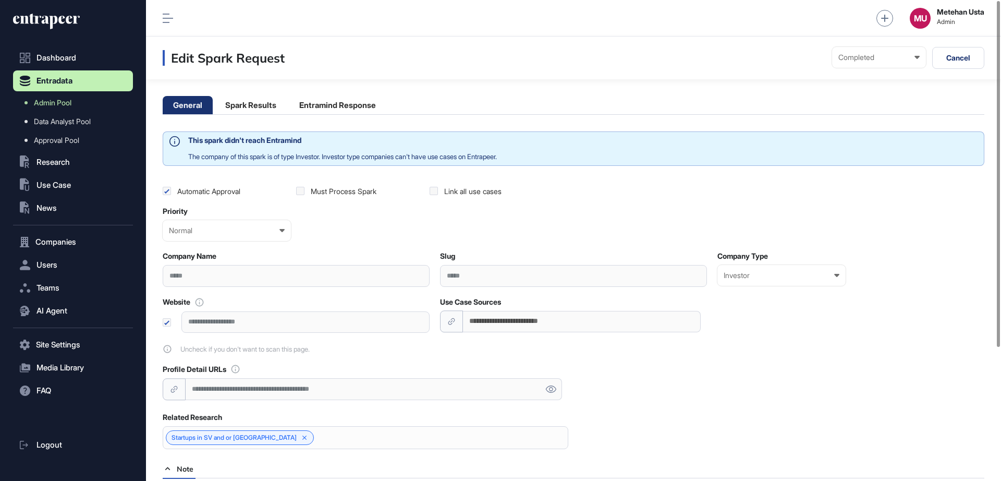
click at [258, 235] on div "Normal Low Normal High Urgent" at bounding box center [227, 230] width 128 height 21
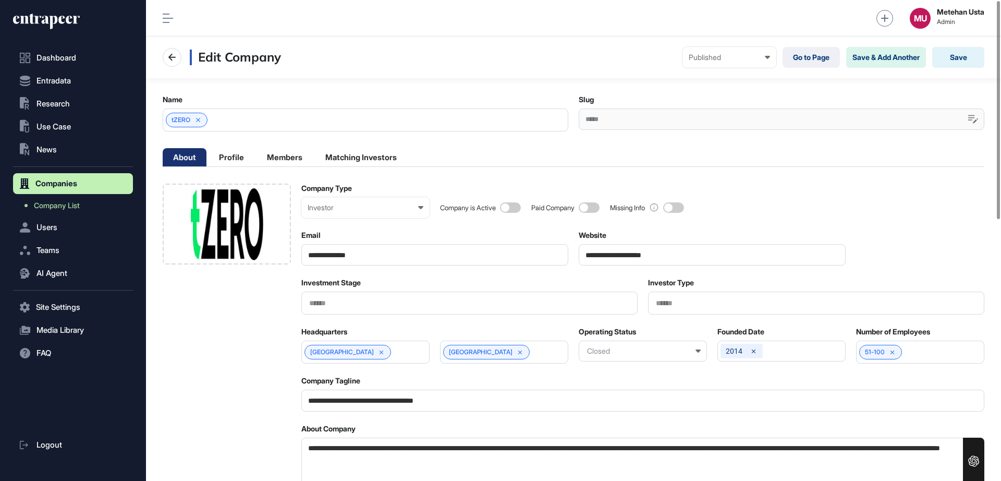
scroll to position [1, 5]
click at [326, 210] on div "Investor" at bounding box center [366, 207] width 116 height 8
click at [0, 0] on div "Startup" at bounding box center [0, 0] width 0 height 0
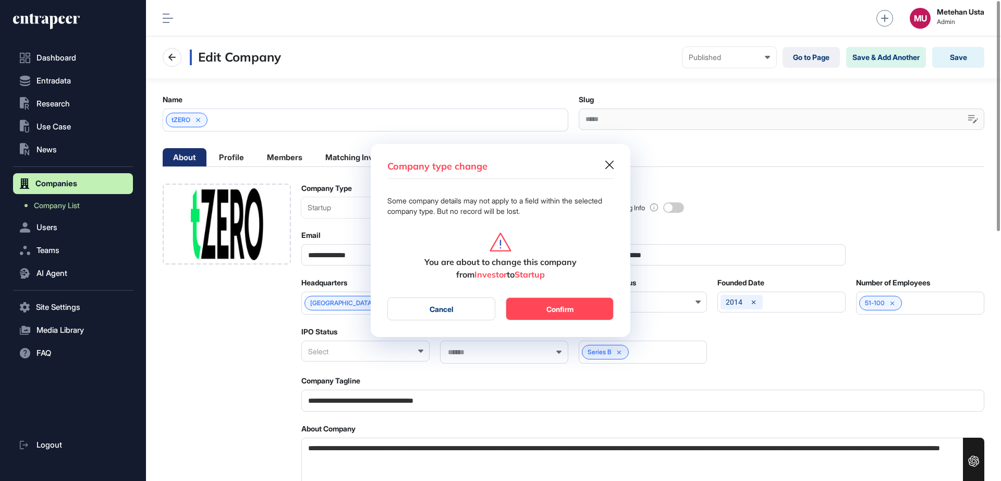
click at [573, 319] on button "Confirm" at bounding box center [560, 308] width 108 height 23
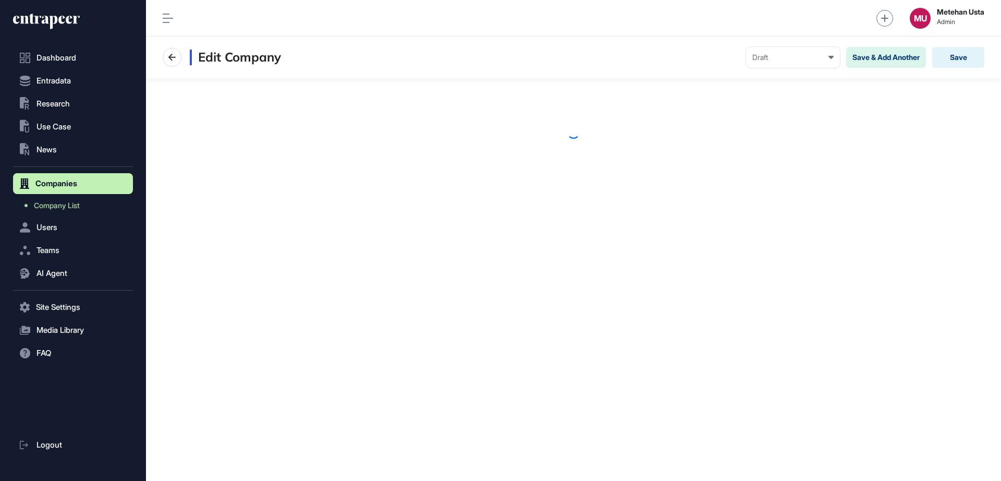
scroll to position [1, 1]
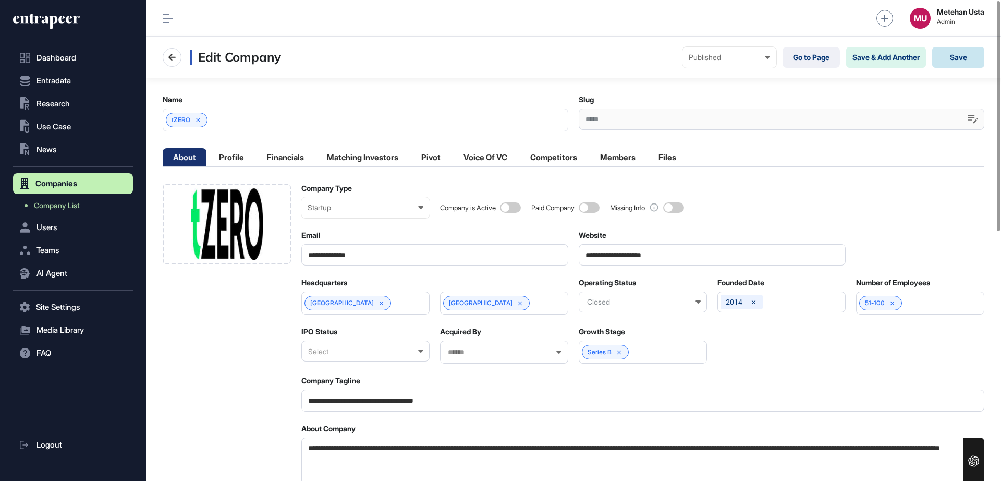
click at [955, 60] on button "Save" at bounding box center [958, 57] width 52 height 21
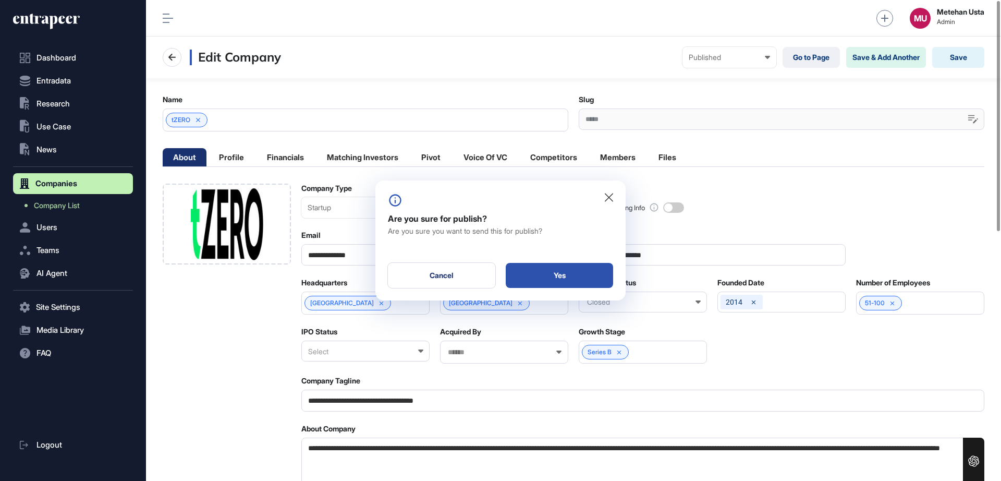
click at [557, 279] on div "Yes" at bounding box center [559, 275] width 107 height 25
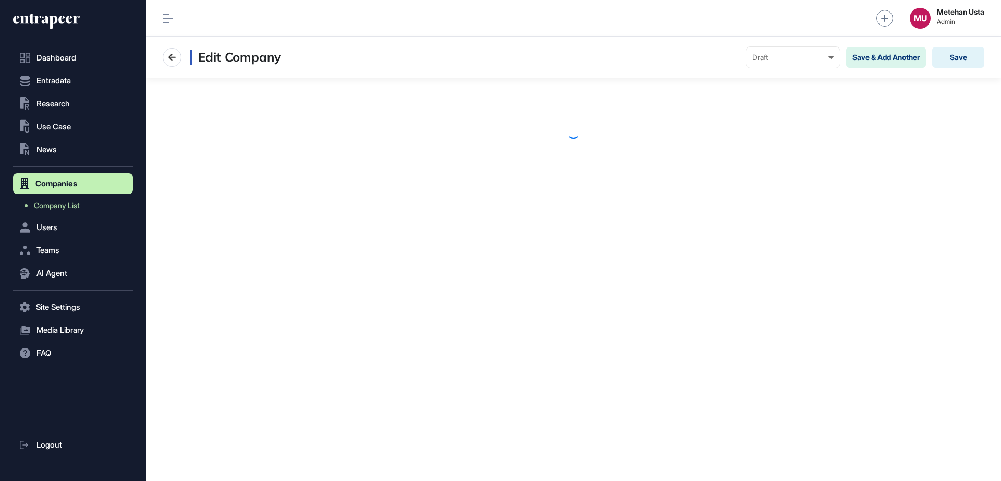
scroll to position [1, 1]
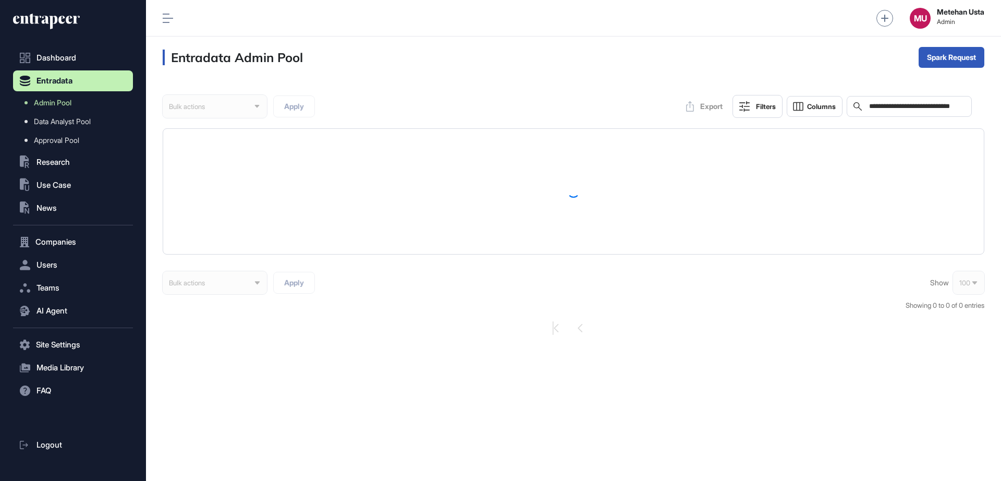
scroll to position [1, 1]
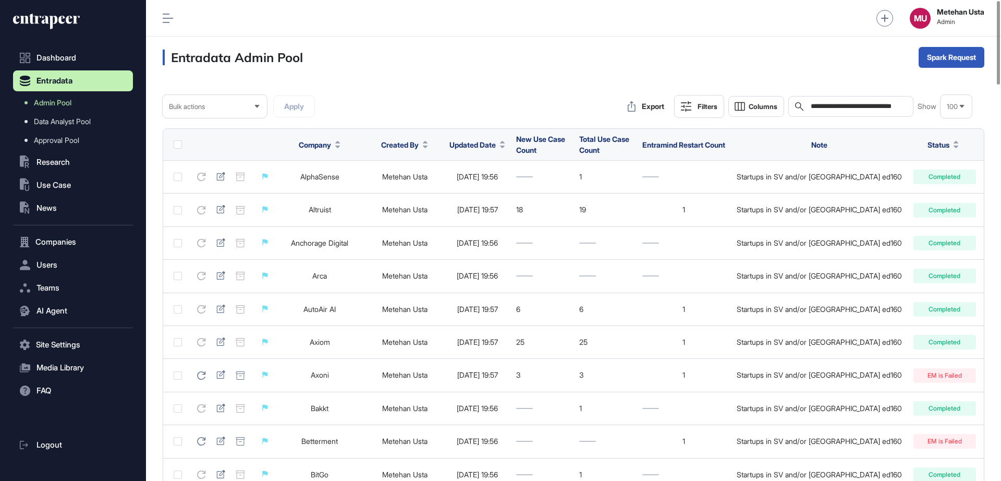
click at [691, 101] on button "Filters" at bounding box center [699, 106] width 50 height 23
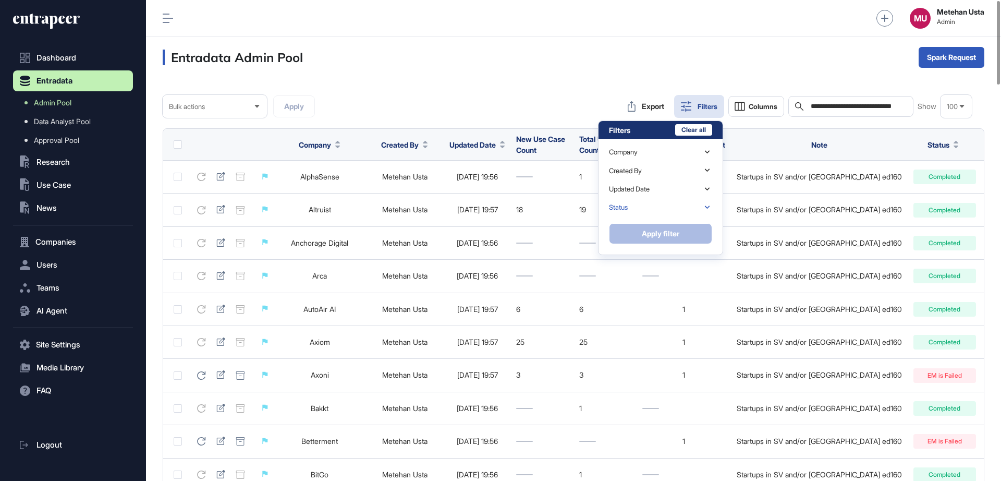
click at [629, 206] on div "Status" at bounding box center [660, 207] width 103 height 18
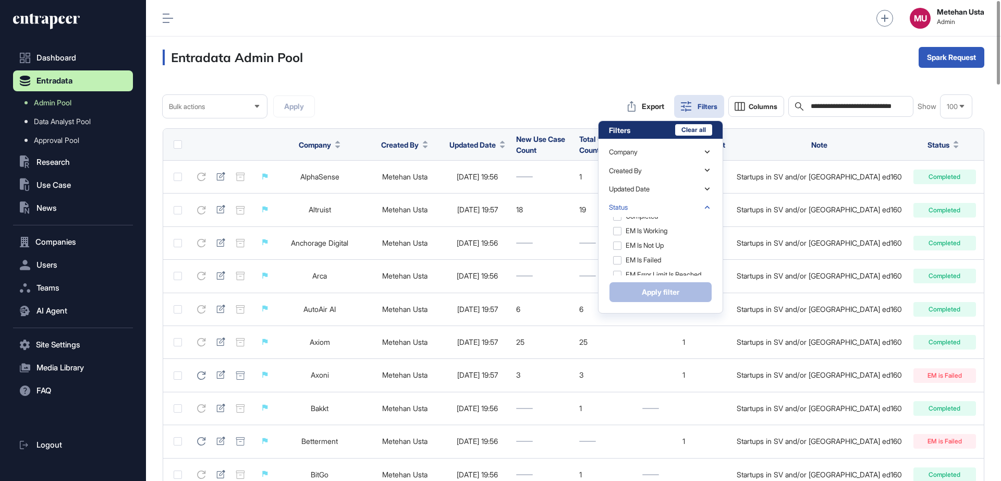
scroll to position [38, 0]
click at [618, 259] on div "EM is Failed" at bounding box center [659, 259] width 101 height 15
click at [658, 297] on button "Apply filter" at bounding box center [660, 292] width 103 height 21
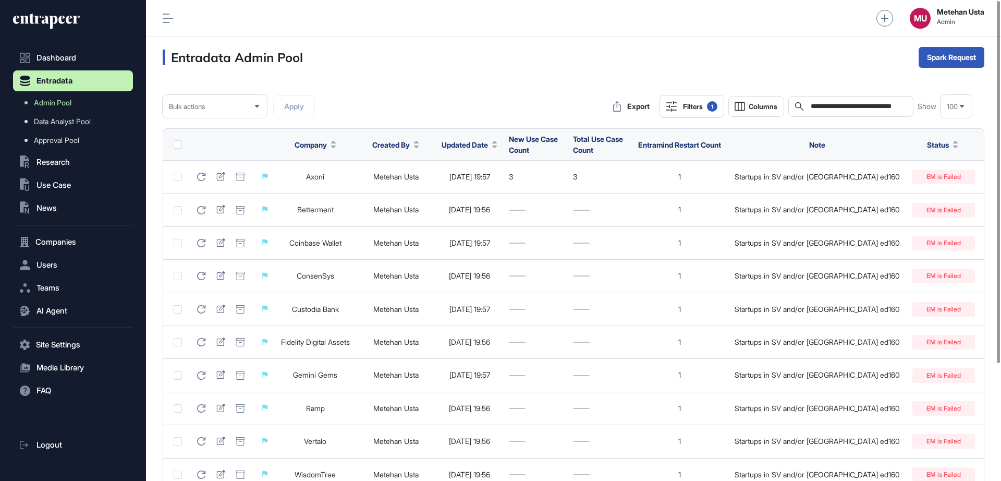
click at [178, 147] on label at bounding box center [178, 144] width 8 height 8
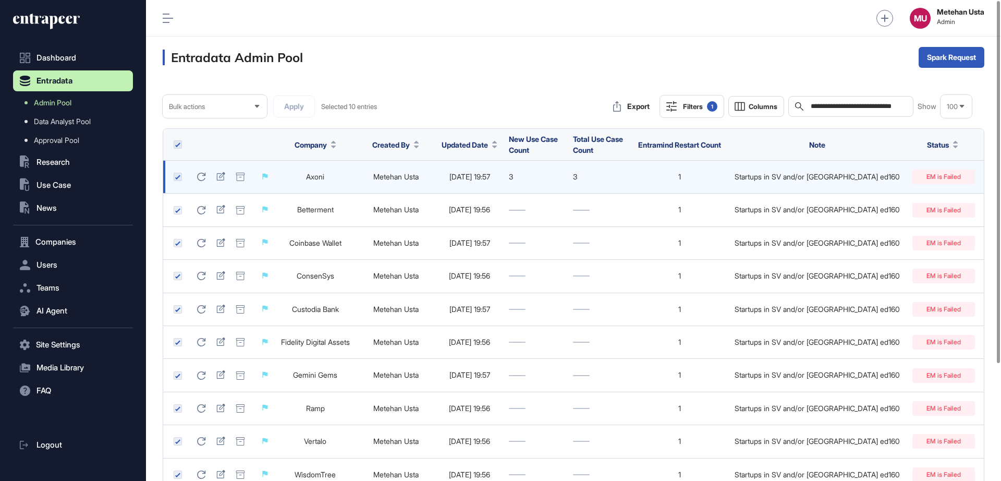
click at [176, 176] on label at bounding box center [178, 177] width 8 height 8
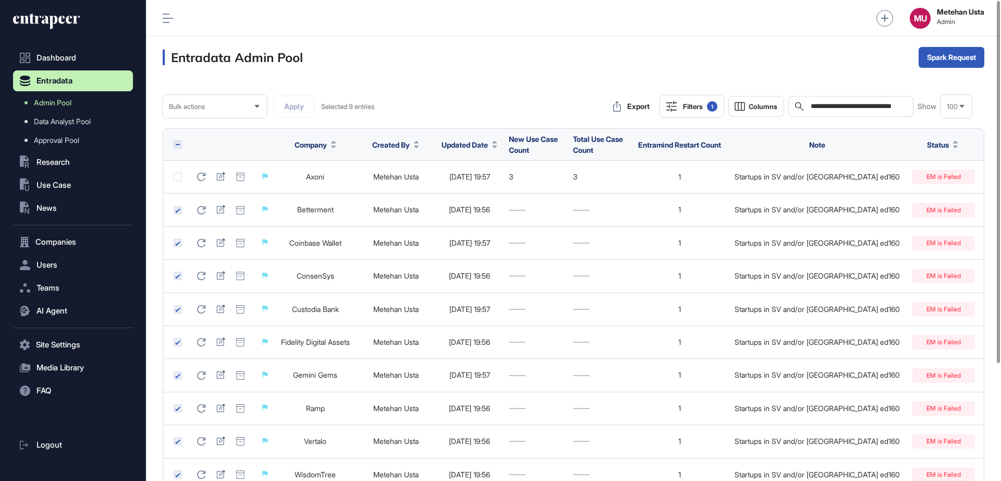
click at [250, 109] on div "Bulk actions" at bounding box center [215, 106] width 104 height 20
click at [195, 169] on li "Restart" at bounding box center [215, 173] width 98 height 21
click at [297, 103] on button "Apply" at bounding box center [294, 106] width 42 height 22
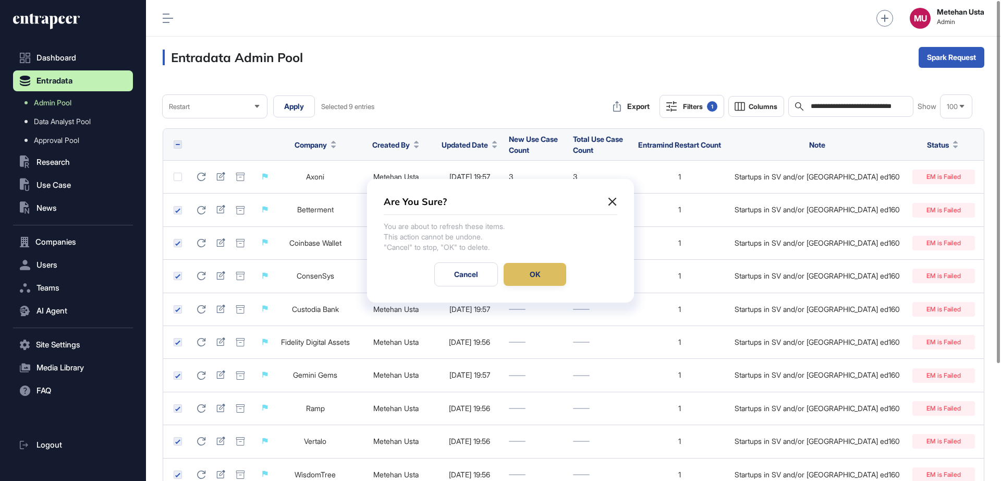
click at [545, 274] on div "OK" at bounding box center [535, 274] width 63 height 23
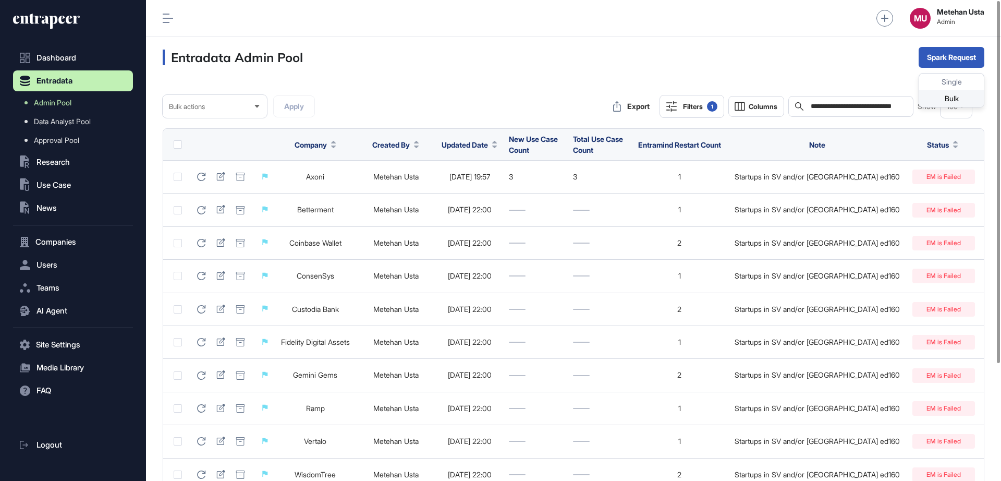
click at [945, 95] on div "Bulk" at bounding box center [951, 98] width 65 height 17
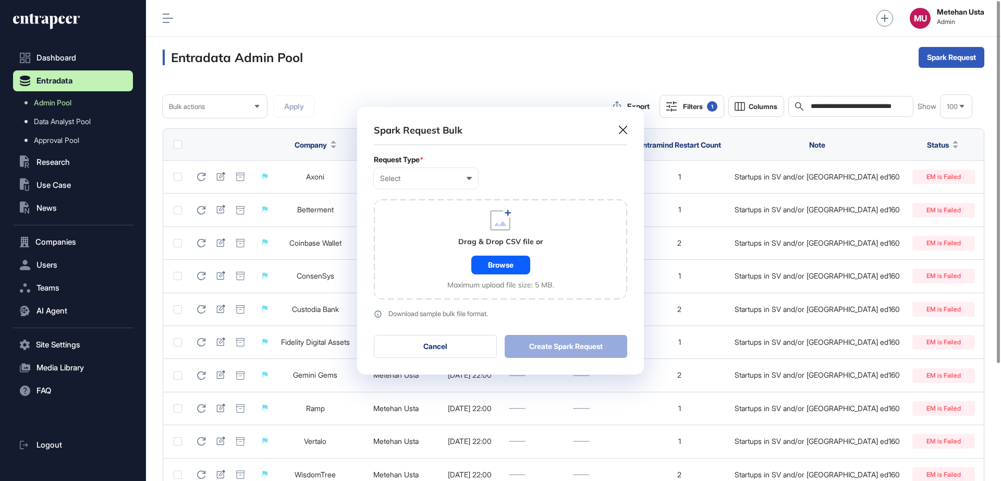
scroll to position [1, 5]
click at [431, 174] on div "Select" at bounding box center [426, 178] width 92 height 8
click at [0, 0] on div "Company" at bounding box center [0, 0] width 0 height 0
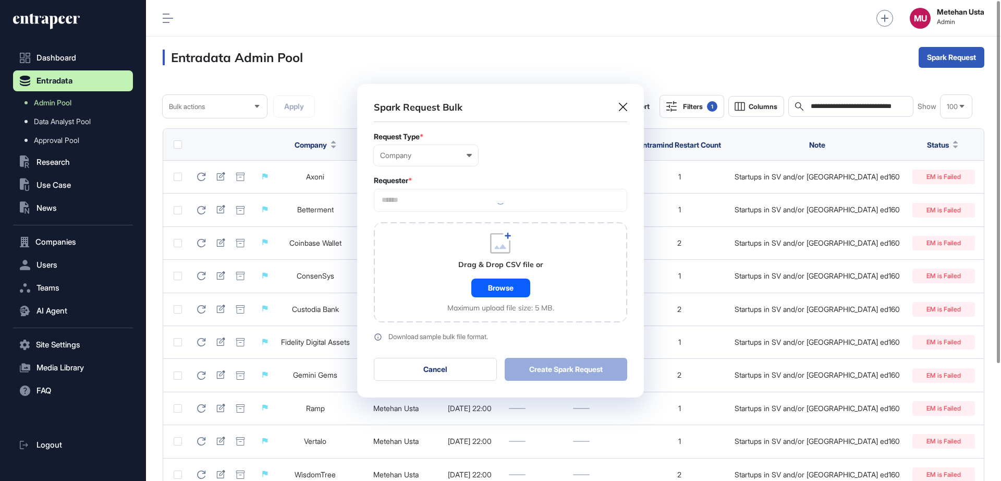
scroll to position [313, 287]
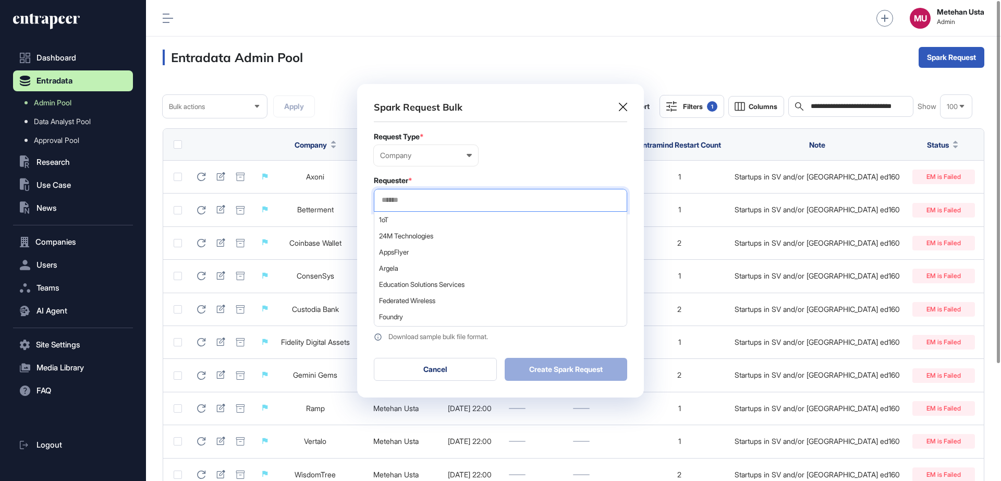
click at [445, 202] on input "text" at bounding box center [501, 200] width 240 height 9
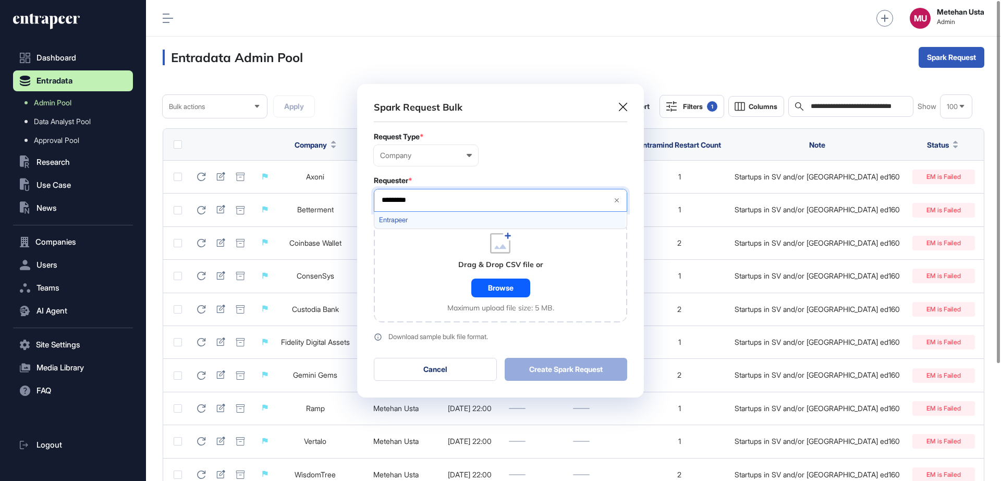
type input "*********"
click at [396, 218] on span "Entrapeer" at bounding box center [500, 220] width 242 height 8
click at [537, 167] on form "Request Type * Company User Company Customer Request ID Requester * Entrapeer *…" at bounding box center [500, 236] width 253 height 209
click at [505, 286] on div "Browse" at bounding box center [500, 287] width 59 height 19
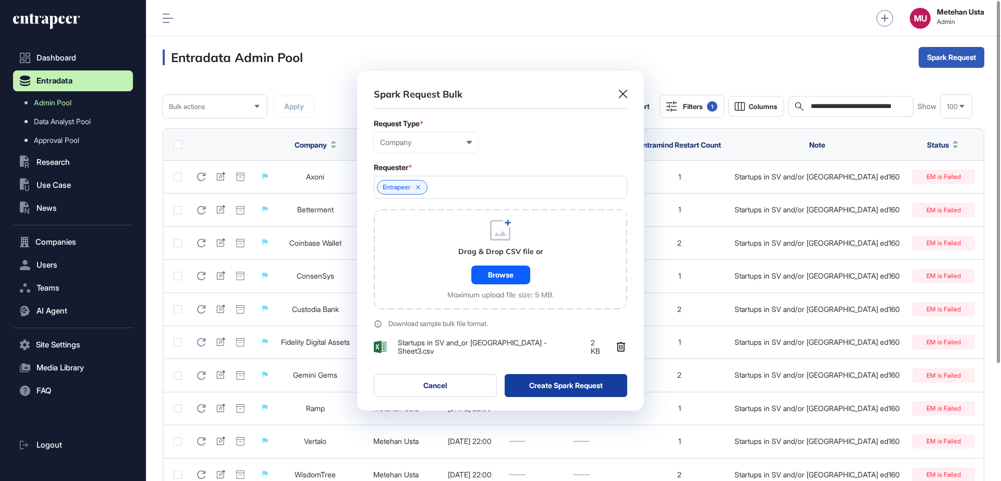
click at [555, 381] on button "Create Spark Request" at bounding box center [566, 385] width 123 height 23
